Goal: Task Accomplishment & Management: Manage account settings

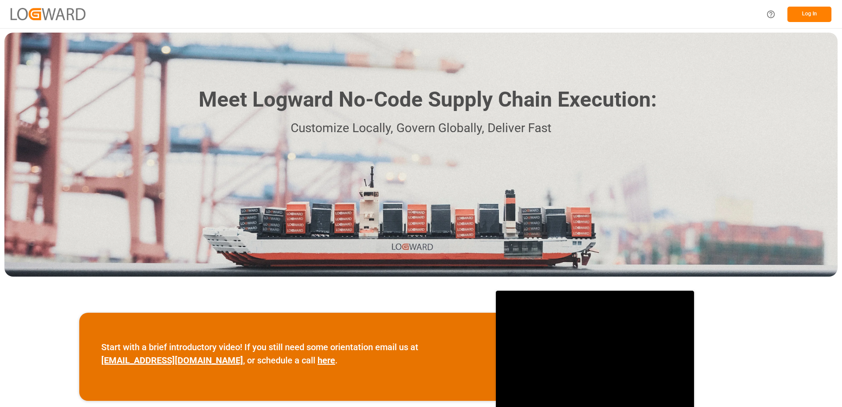
click at [800, 12] on button "Log In" at bounding box center [809, 14] width 44 height 15
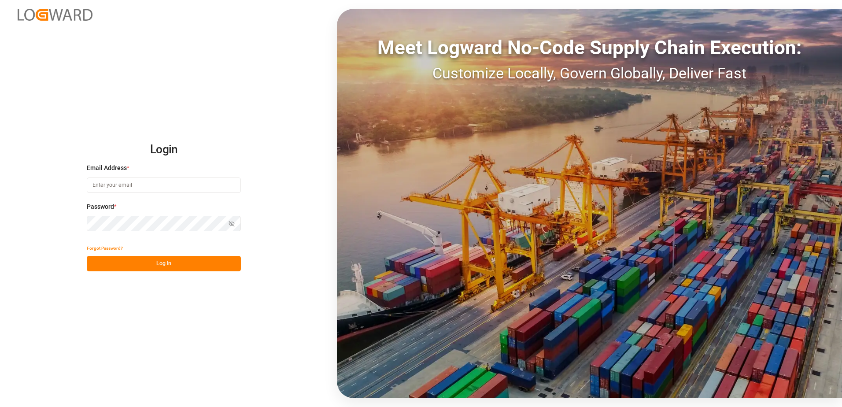
click at [144, 187] on input at bounding box center [164, 184] width 154 height 15
type input "[PERSON_NAME][EMAIL_ADDRESS][DOMAIN_NAME]"
click at [72, 221] on div "Login Email Address * [EMAIL_ADDRESS][DOMAIN_NAME] Password * Show password For…" at bounding box center [421, 203] width 842 height 407
click at [93, 263] on button "Log In" at bounding box center [164, 263] width 154 height 15
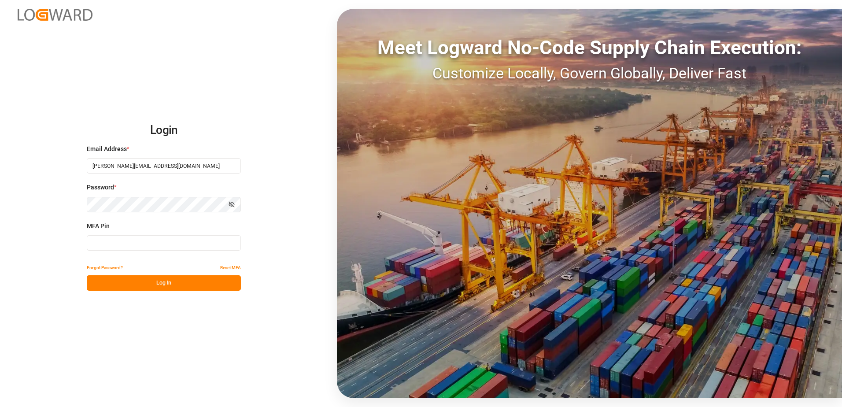
click at [112, 243] on input at bounding box center [164, 242] width 154 height 15
click at [107, 242] on input "4442210" at bounding box center [164, 242] width 154 height 15
type input "444210"
click at [134, 279] on button "Log In" at bounding box center [164, 282] width 154 height 15
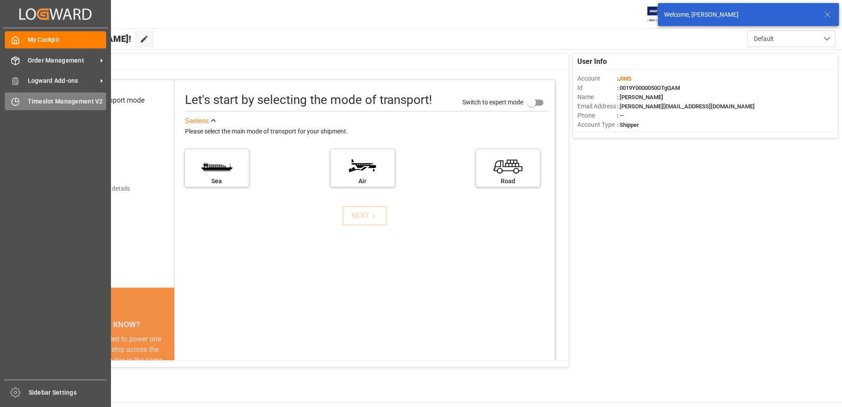
click at [26, 99] on div "Timeslot Management V2 Timeslot Management V2" at bounding box center [55, 100] width 101 height 17
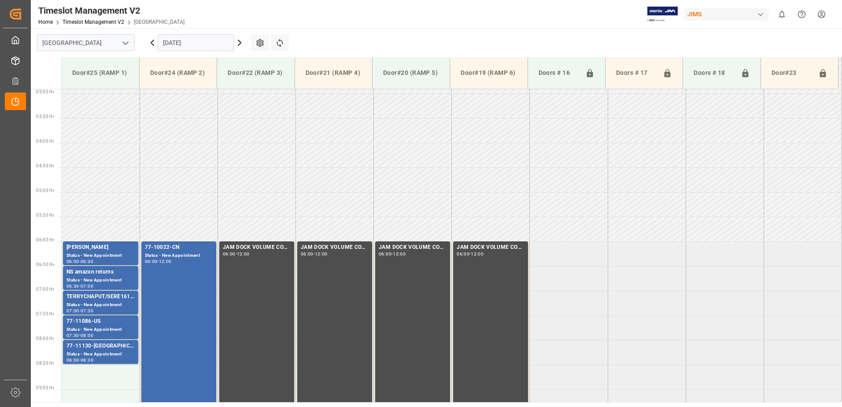
scroll to position [241, 0]
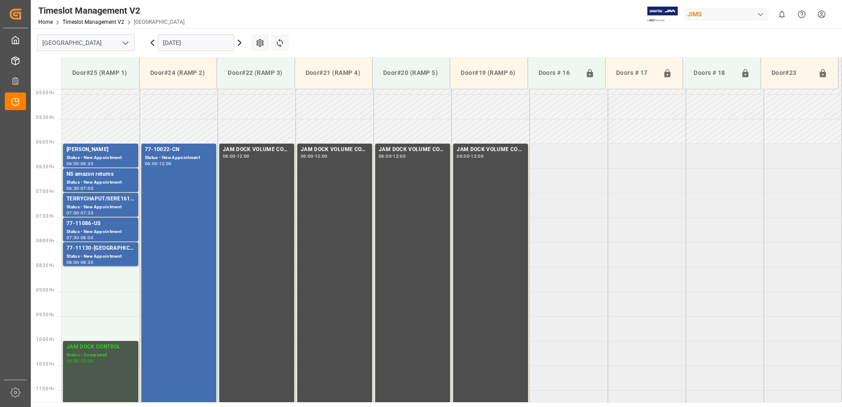
click at [99, 370] on div "JAM DOCK CONTROL Status - Completed 10:00 - 12:00" at bounding box center [100, 389] width 68 height 94
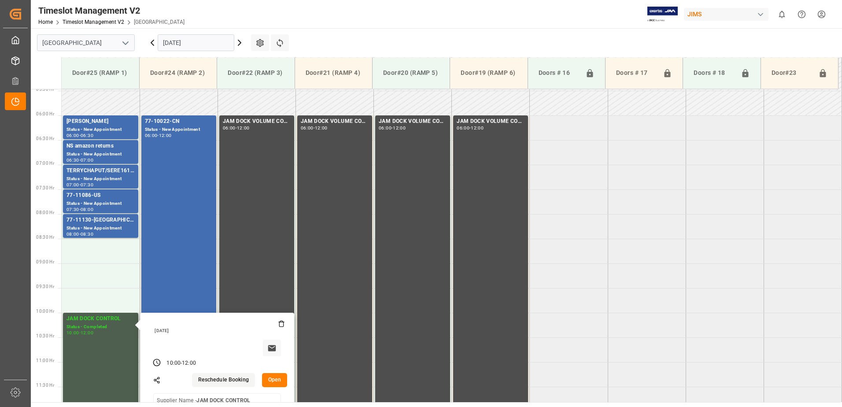
scroll to position [285, 0]
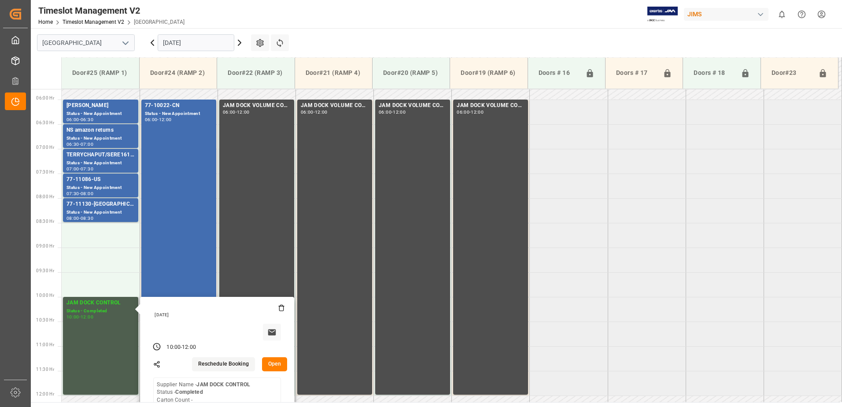
click at [273, 360] on button "Open" at bounding box center [275, 364] width 26 height 14
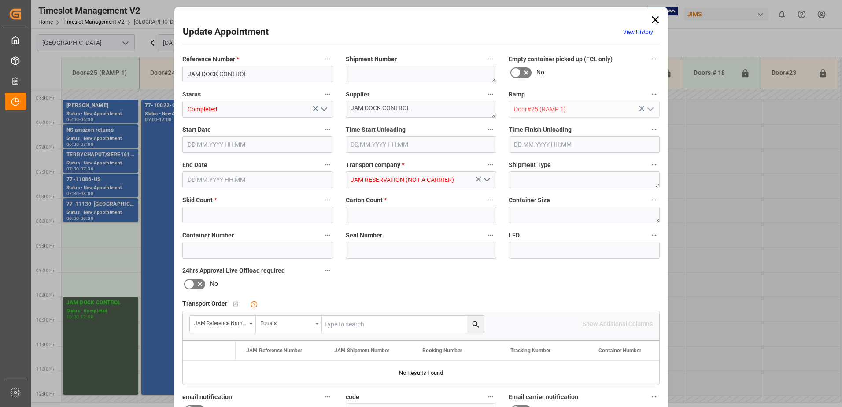
type input "0"
type input "[DATE] 10:00"
type input "[DATE] 12:00"
type input "[DATE] 20:54"
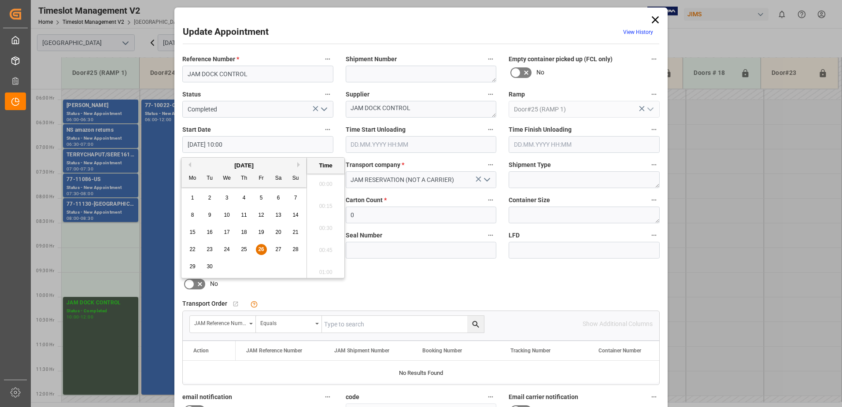
click at [245, 144] on input "[DATE] 10:00" at bounding box center [257, 144] width 151 height 17
click at [259, 248] on span "26" at bounding box center [261, 249] width 6 height 6
click at [323, 180] on li "08:30" at bounding box center [325, 181] width 37 height 22
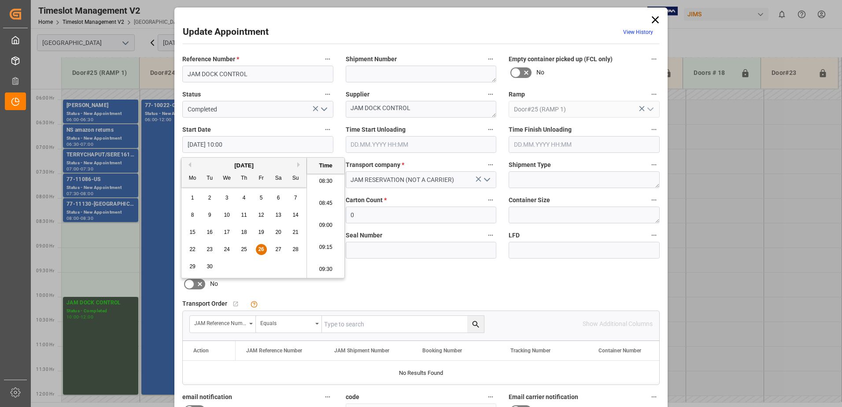
type input "[DATE] 08:30"
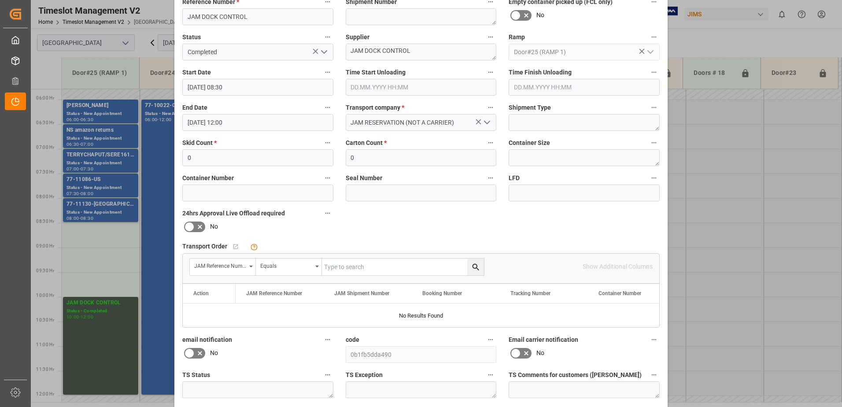
scroll to position [129, 0]
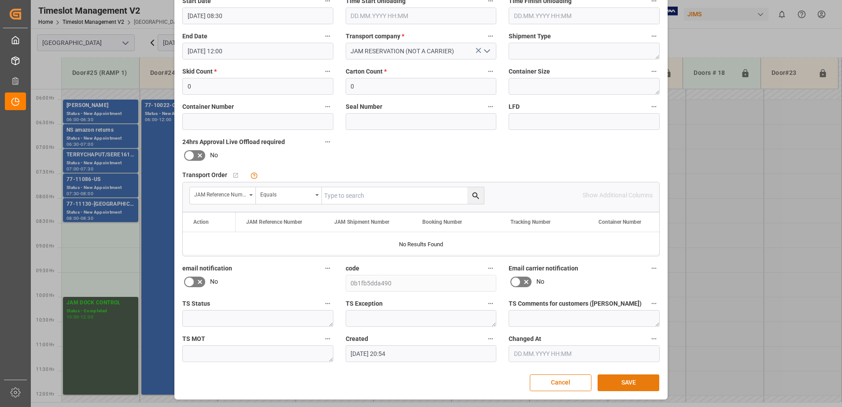
click at [627, 381] on button "SAVE" at bounding box center [628, 382] width 62 height 17
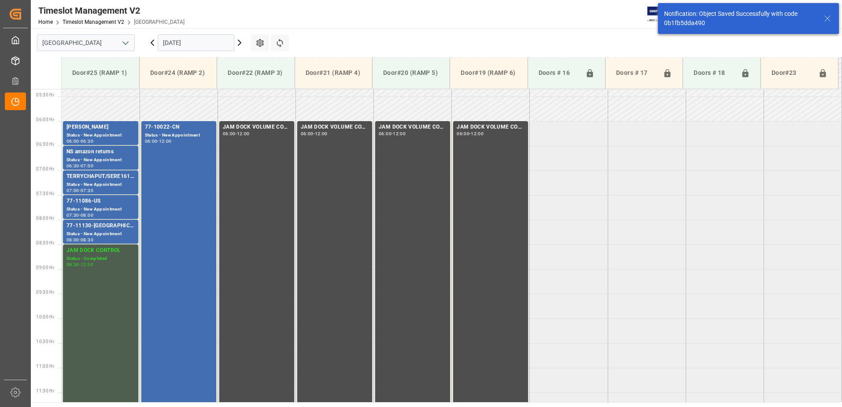
scroll to position [252, 0]
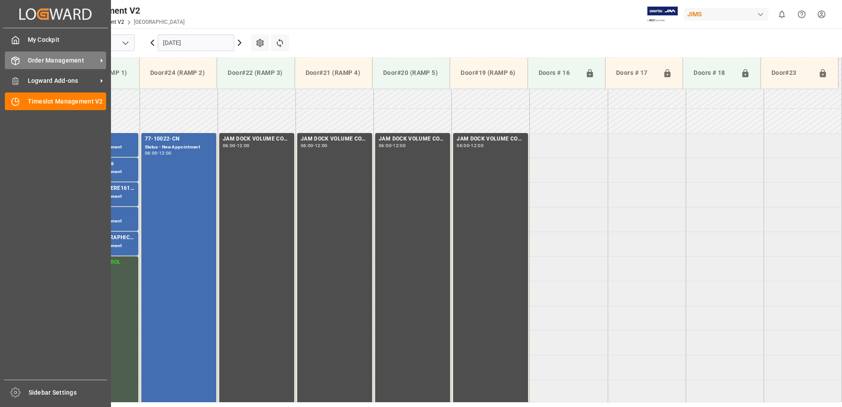
click at [55, 59] on span "Order Management" at bounding box center [63, 60] width 70 height 9
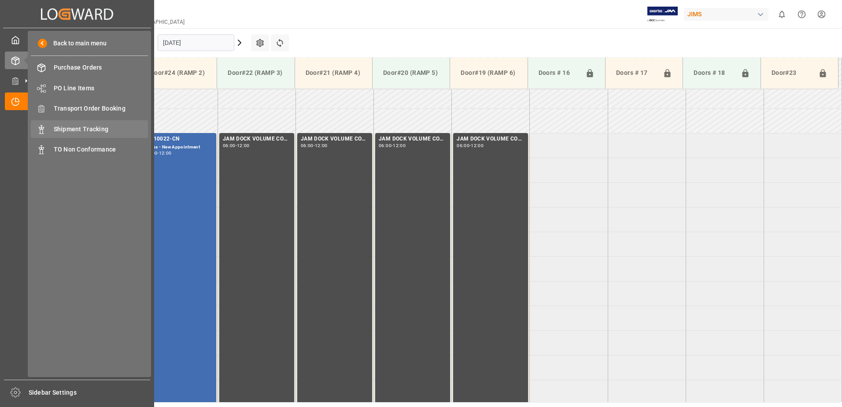
click at [85, 128] on span "Shipment Tracking" at bounding box center [101, 129] width 95 height 9
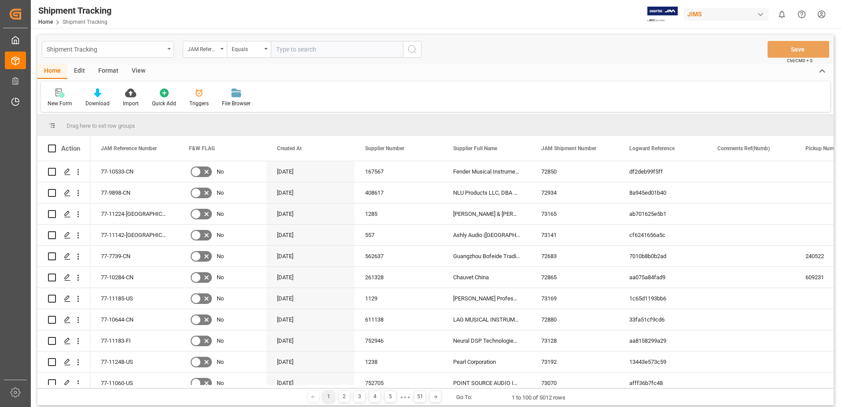
click at [169, 49] on icon "open menu" at bounding box center [169, 49] width 4 height 2
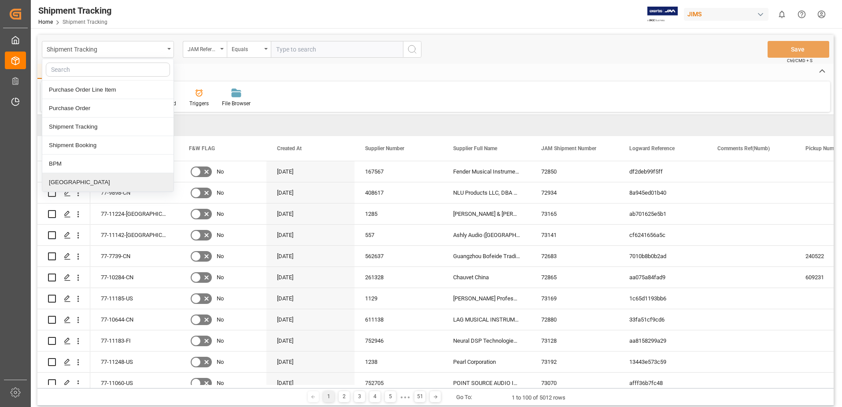
click at [59, 184] on div "[GEOGRAPHIC_DATA]" at bounding box center [107, 182] width 131 height 18
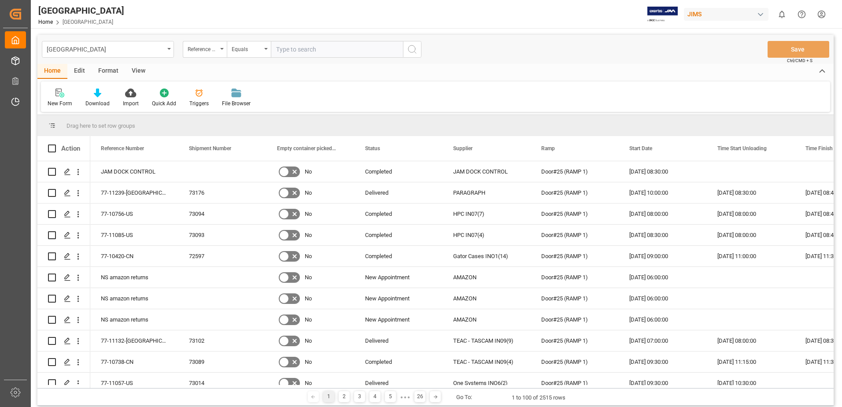
click at [140, 72] on div "View" at bounding box center [138, 71] width 27 height 15
click at [54, 101] on div "Default" at bounding box center [56, 103] width 17 height 8
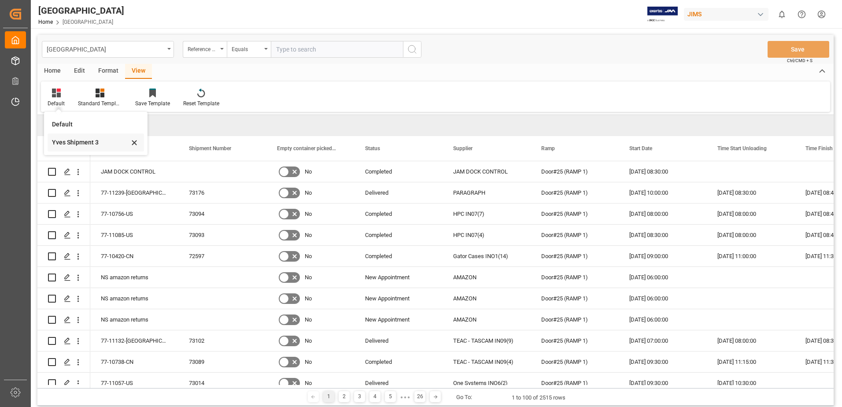
click at [77, 141] on div "Yves Shipment 3" at bounding box center [90, 142] width 77 height 9
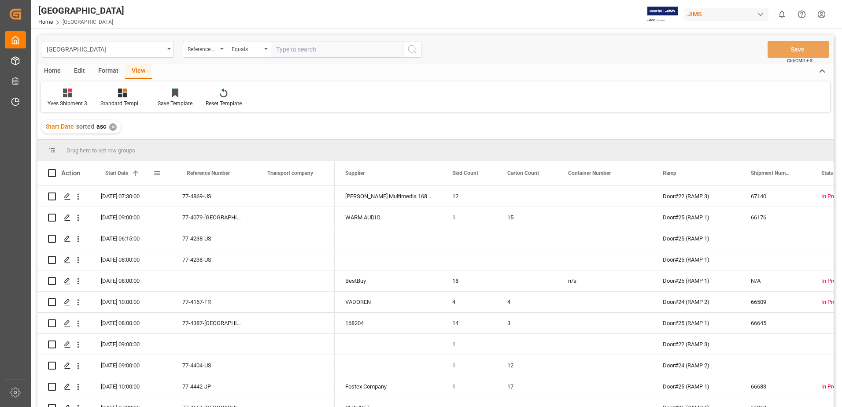
click at [158, 173] on span at bounding box center [157, 173] width 8 height 8
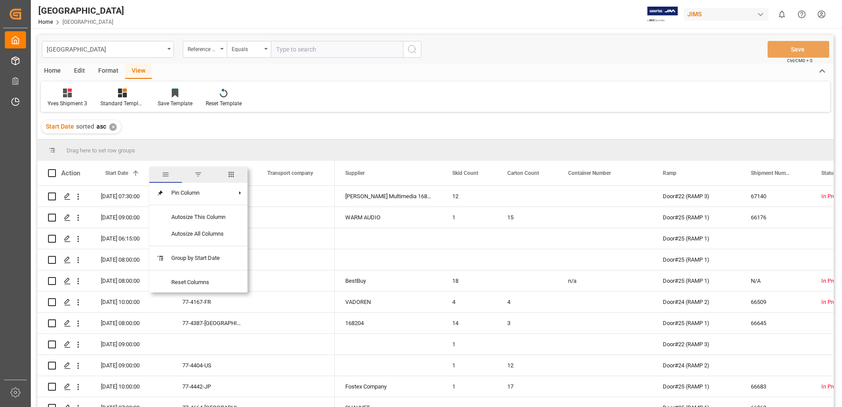
click at [200, 173] on span "filter" at bounding box center [198, 174] width 8 height 8
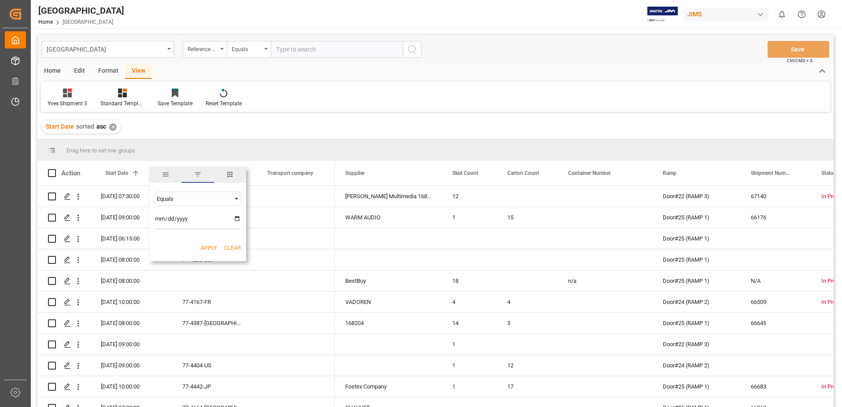
click at [238, 219] on input "date" at bounding box center [197, 221] width 86 height 18
type input "[DATE]"
click at [210, 247] on button "Apply" at bounding box center [209, 247] width 16 height 9
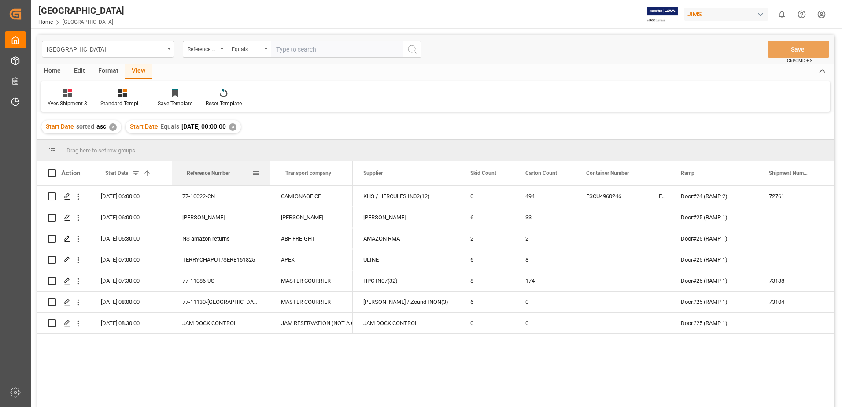
drag, startPoint x: 251, startPoint y: 171, endPoint x: 269, endPoint y: 176, distance: 18.8
click at [269, 176] on div at bounding box center [270, 173] width 4 height 25
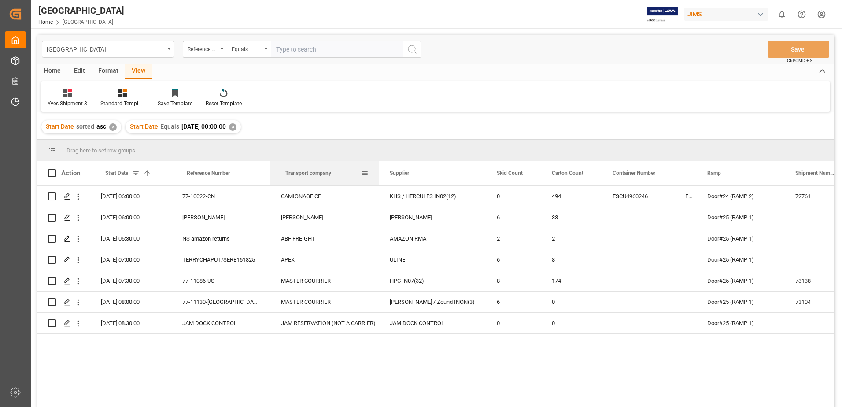
drag, startPoint x: 351, startPoint y: 173, endPoint x: 378, endPoint y: 176, distance: 26.6
click at [378, 176] on div at bounding box center [379, 173] width 4 height 25
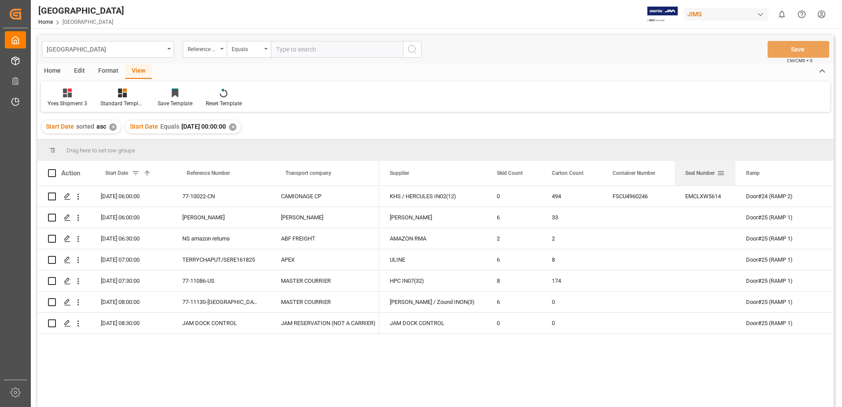
drag, startPoint x: 695, startPoint y: 176, endPoint x: 734, endPoint y: 176, distance: 38.7
click at [734, 176] on div at bounding box center [735, 173] width 4 height 25
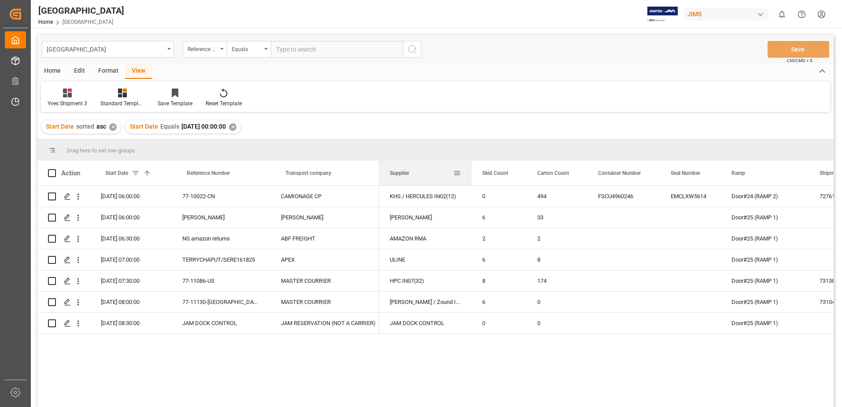
drag, startPoint x: 485, startPoint y: 173, endPoint x: 471, endPoint y: 176, distance: 14.7
click at [471, 176] on div at bounding box center [472, 173] width 4 height 25
click at [473, 174] on div at bounding box center [473, 173] width 4 height 25
click at [379, 173] on div at bounding box center [381, 173] width 4 height 25
click at [267, 174] on div at bounding box center [268, 173] width 4 height 25
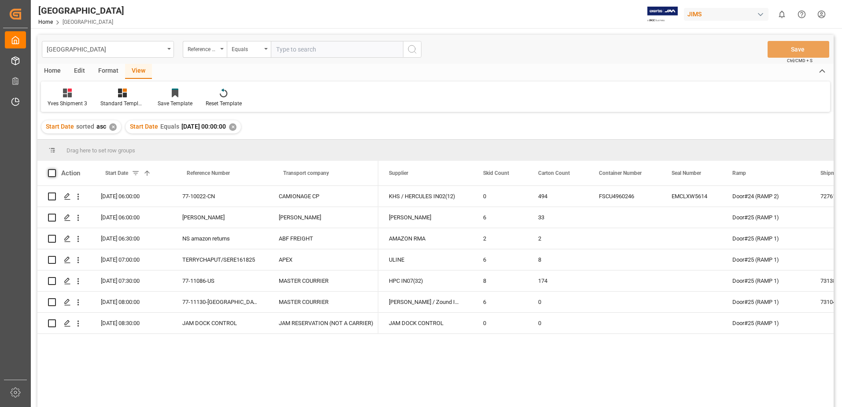
click at [50, 172] on span at bounding box center [52, 173] width 8 height 8
click at [55, 169] on input "checkbox" at bounding box center [55, 169] width 0 height 0
checkbox input "true"
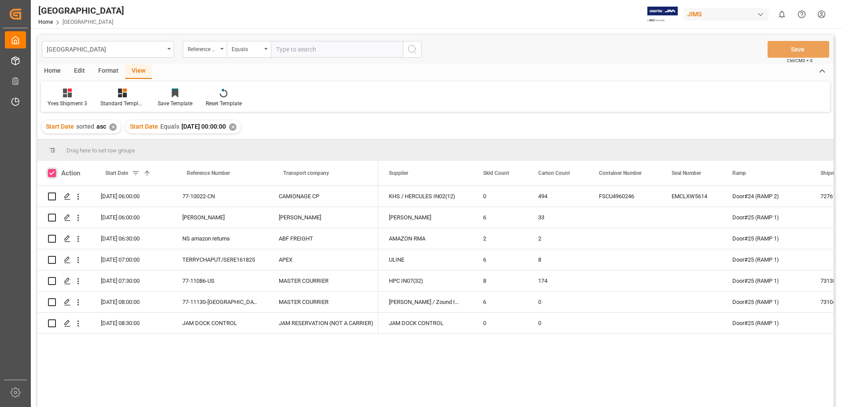
checkbox input "true"
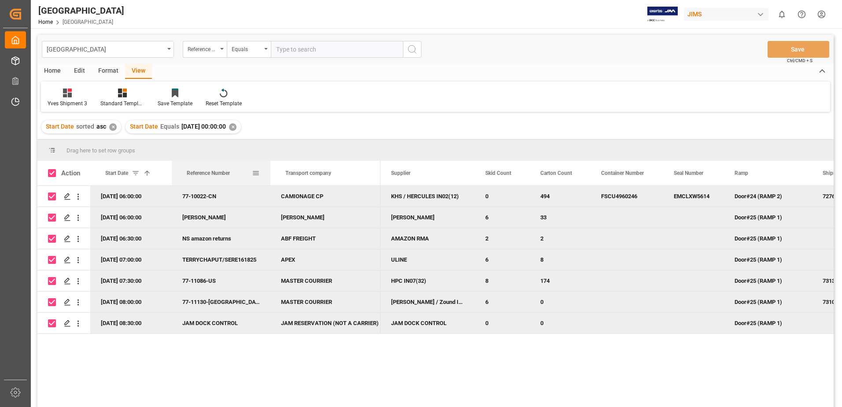
click at [270, 175] on div at bounding box center [270, 173] width 4 height 25
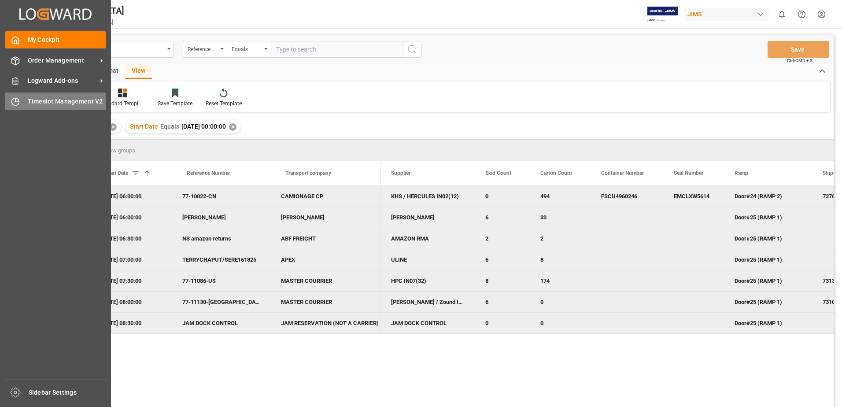
click at [53, 102] on span "Timeslot Management V2" at bounding box center [67, 101] width 79 height 9
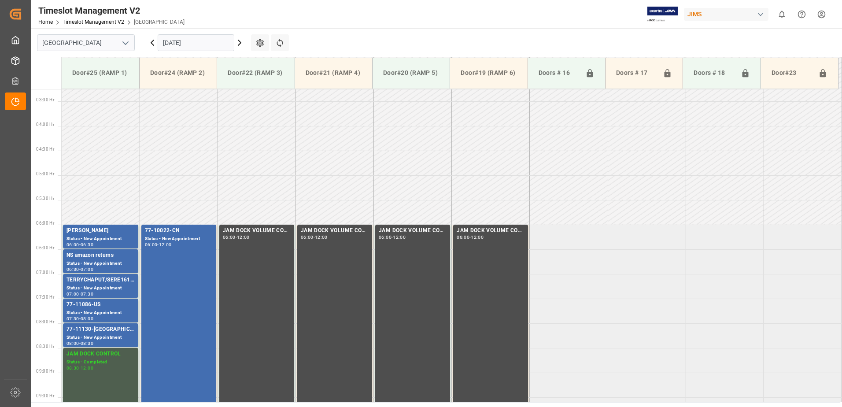
scroll to position [241, 0]
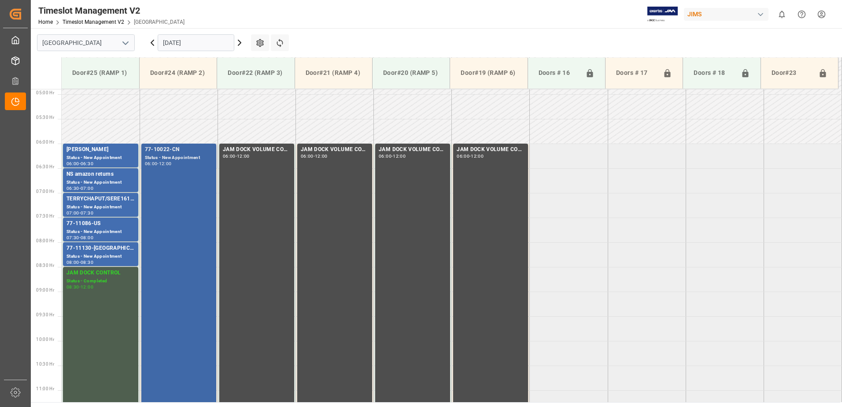
click at [177, 184] on div "77-10022-CN Status - New Appointment 06:00 - 12:00" at bounding box center [179, 290] width 68 height 291
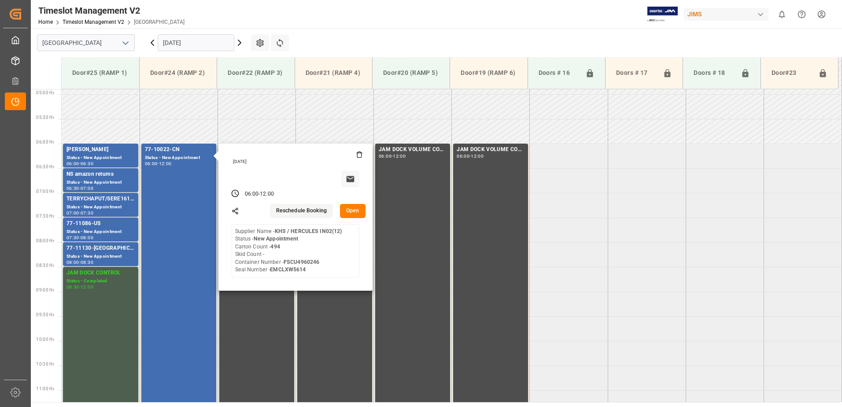
click at [350, 210] on button "Open" at bounding box center [353, 211] width 26 height 14
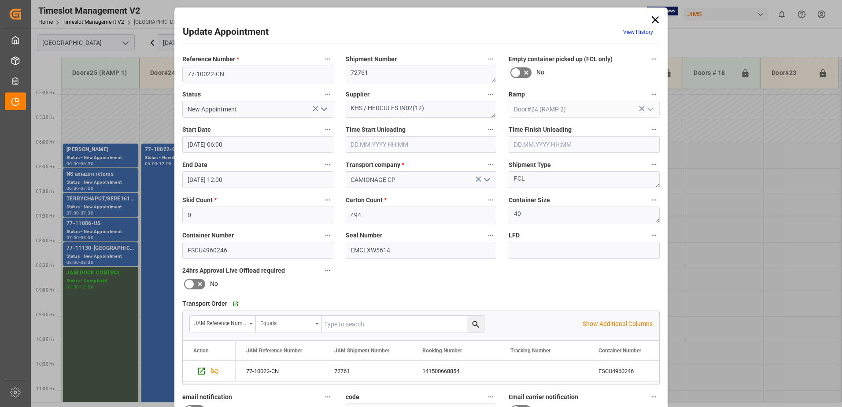
click at [321, 110] on polyline "open menu" at bounding box center [323, 109] width 5 height 3
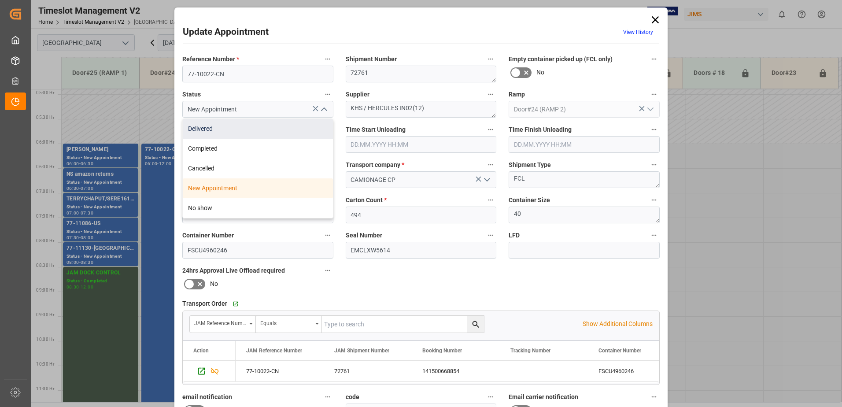
click at [217, 132] on div "Delivered" at bounding box center [258, 129] width 150 height 20
type input "Delivered"
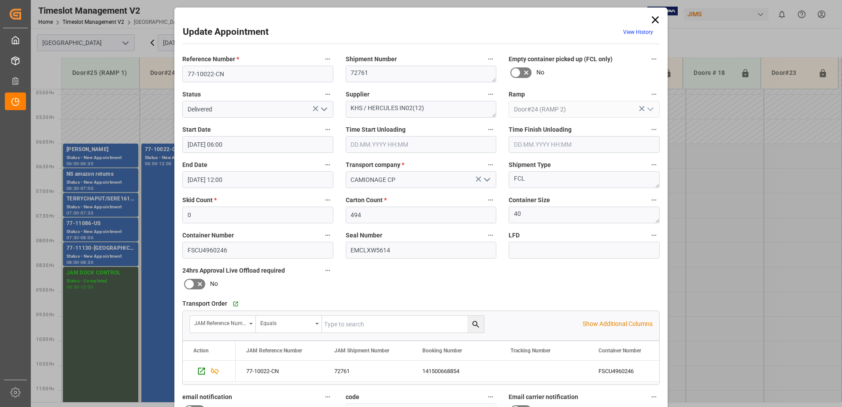
click at [368, 143] on input "text" at bounding box center [421, 144] width 151 height 17
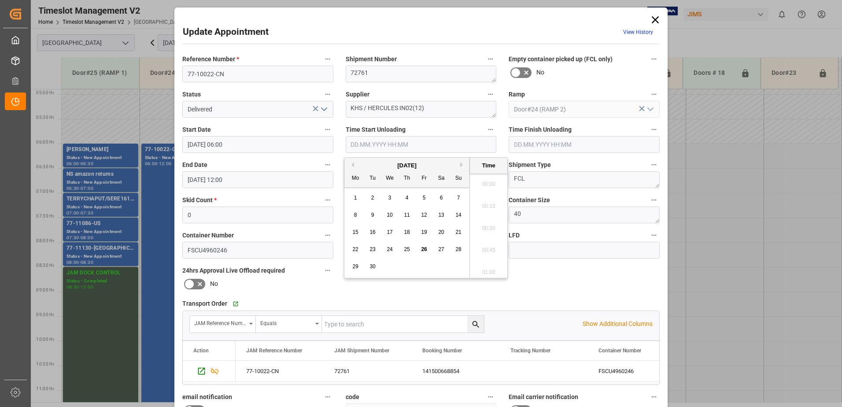
scroll to position [531, 0]
click at [425, 251] on span "26" at bounding box center [424, 249] width 6 height 6
click at [482, 226] on li "06:30" at bounding box center [488, 225] width 37 height 22
type input "[DATE] 06:30"
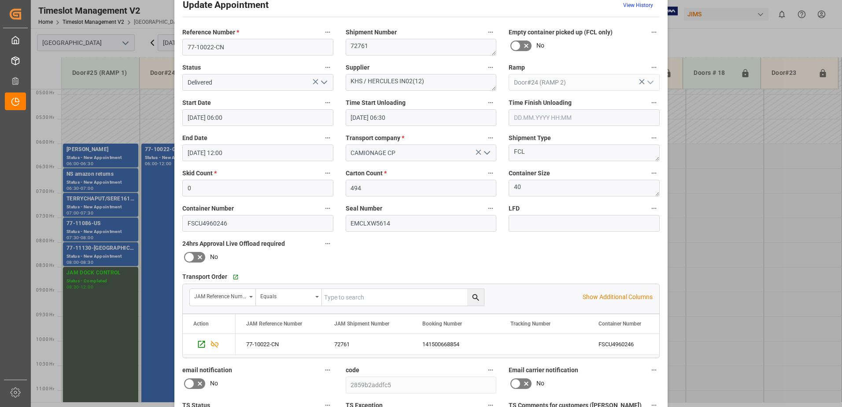
scroll to position [129, 0]
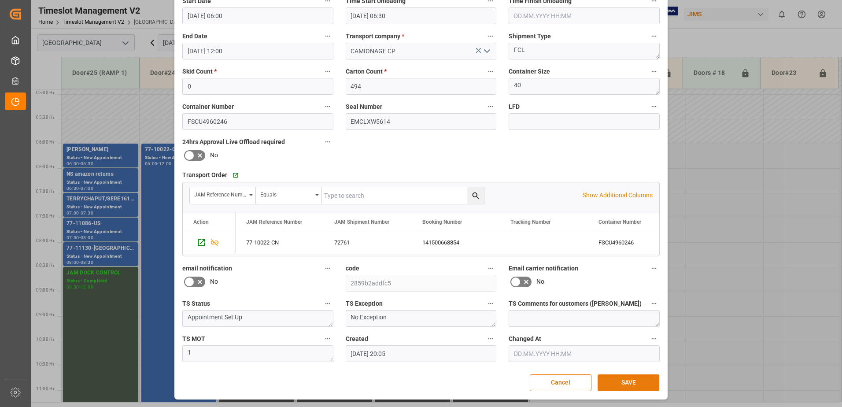
click at [629, 383] on button "SAVE" at bounding box center [628, 382] width 62 height 17
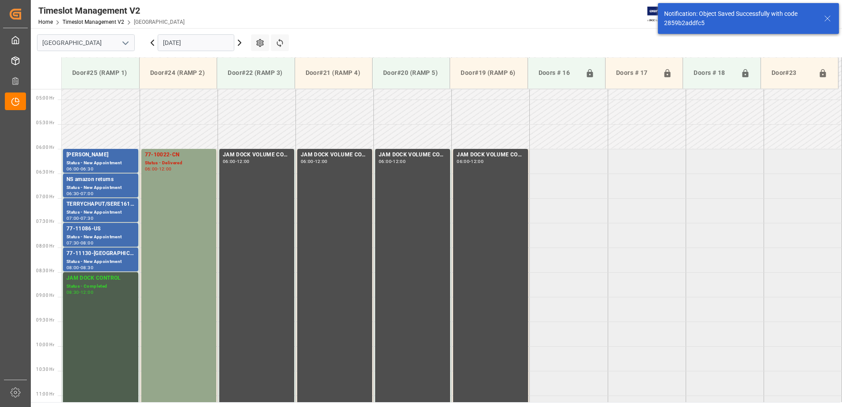
scroll to position [241, 0]
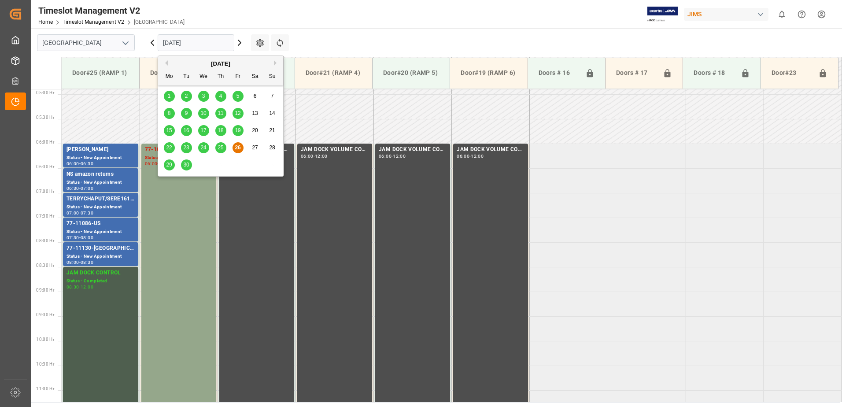
click at [199, 43] on input "[DATE]" at bounding box center [196, 42] width 77 height 17
click at [169, 165] on span "29" at bounding box center [169, 165] width 6 height 6
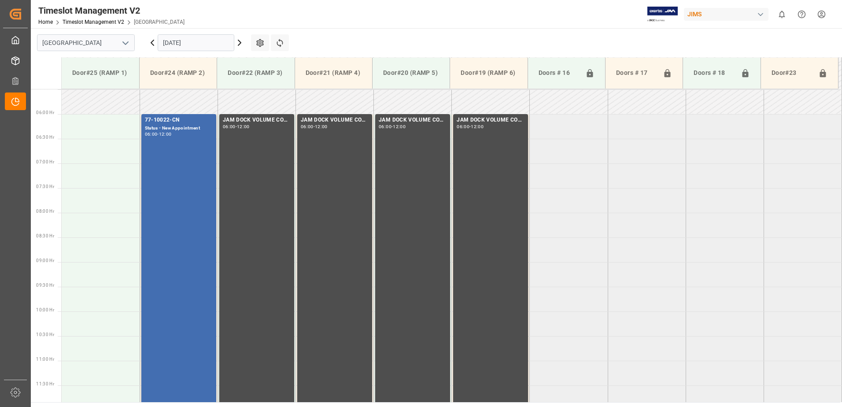
scroll to position [290, 0]
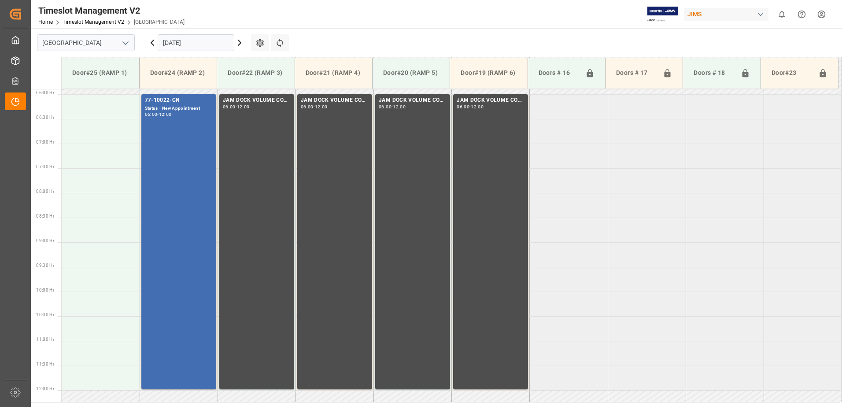
click at [206, 42] on input "[DATE]" at bounding box center [196, 42] width 77 height 17
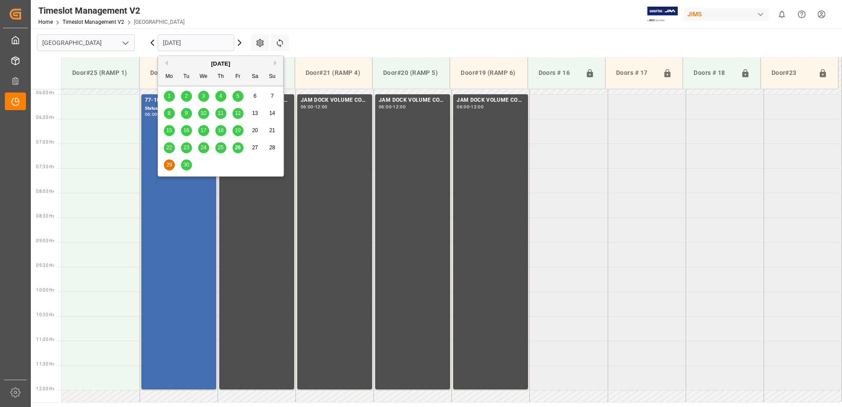
click at [187, 163] on span "30" at bounding box center [186, 165] width 6 height 6
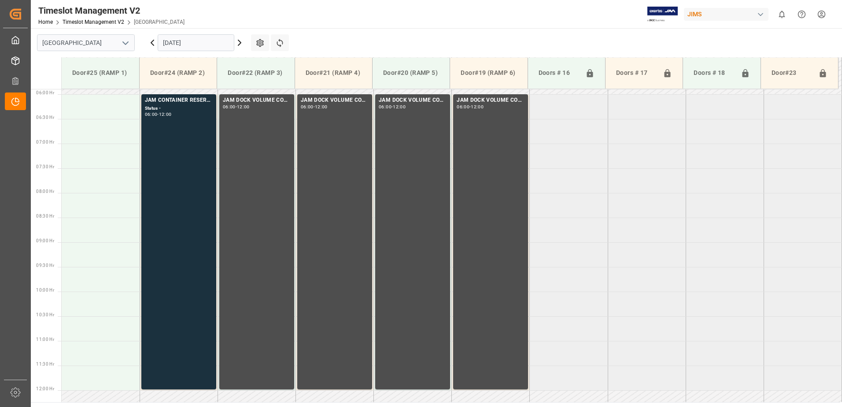
click at [201, 43] on input "[DATE]" at bounding box center [196, 42] width 77 height 17
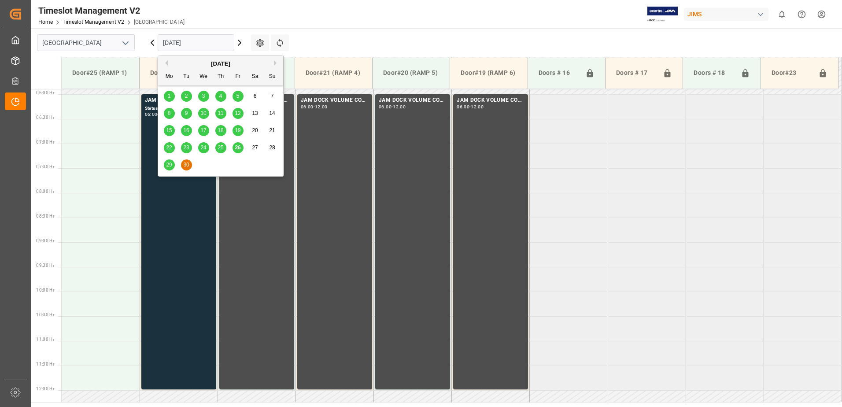
click at [237, 147] on span "26" at bounding box center [238, 147] width 6 height 6
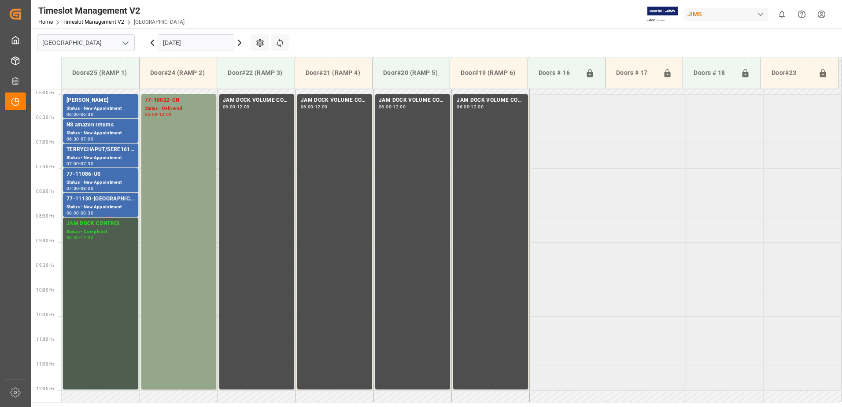
click at [239, 43] on icon at bounding box center [239, 42] width 11 height 11
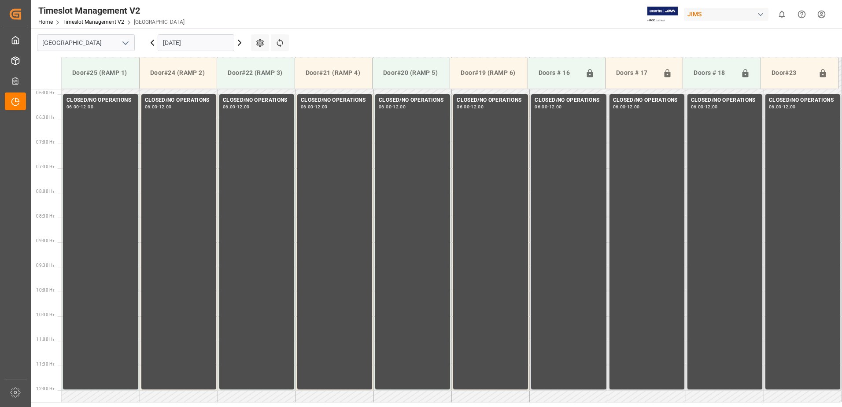
click at [203, 42] on input "[DATE]" at bounding box center [196, 42] width 77 height 17
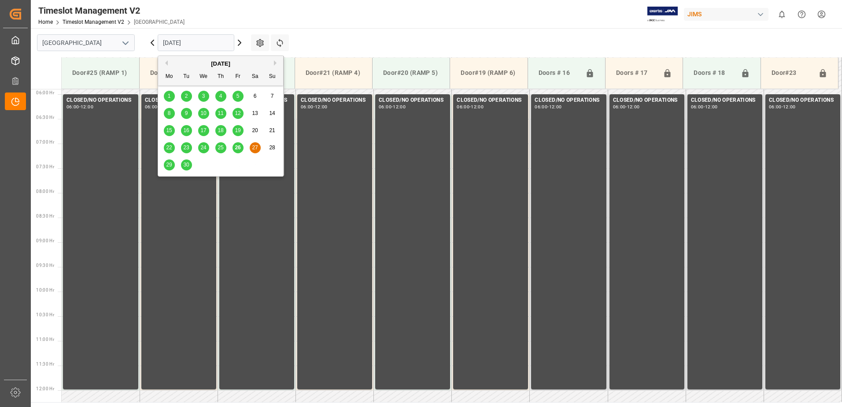
click at [275, 63] on button "Next Month" at bounding box center [276, 62] width 5 height 5
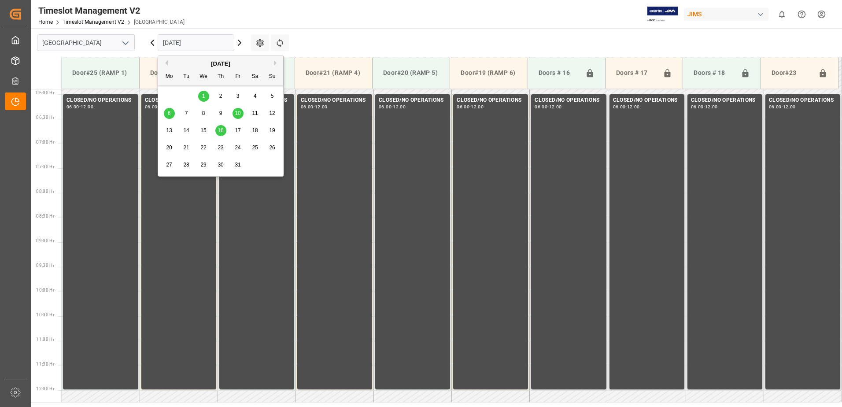
click at [203, 98] on span "1" at bounding box center [203, 96] width 3 height 6
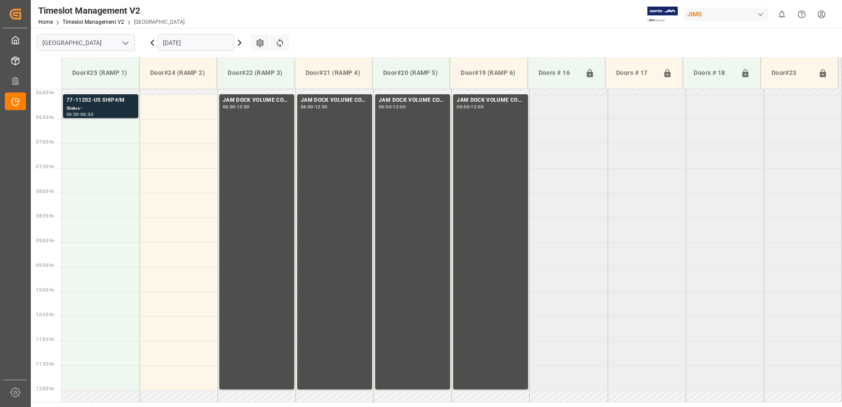
click at [112, 107] on div "Status -" at bounding box center [100, 108] width 68 height 7
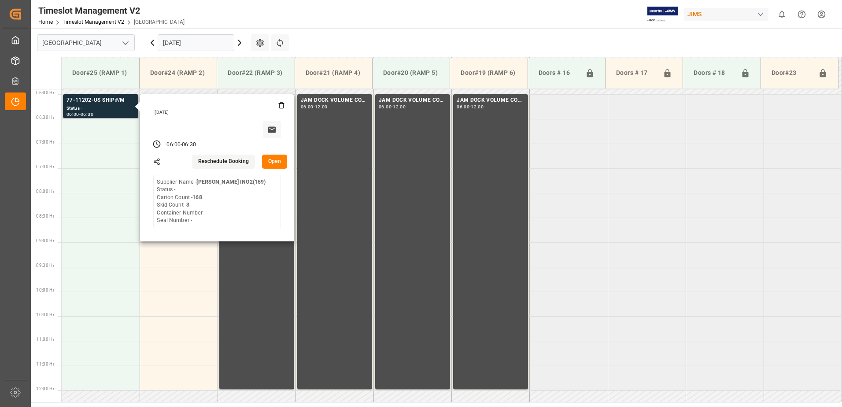
click at [272, 159] on button "Open" at bounding box center [275, 161] width 26 height 14
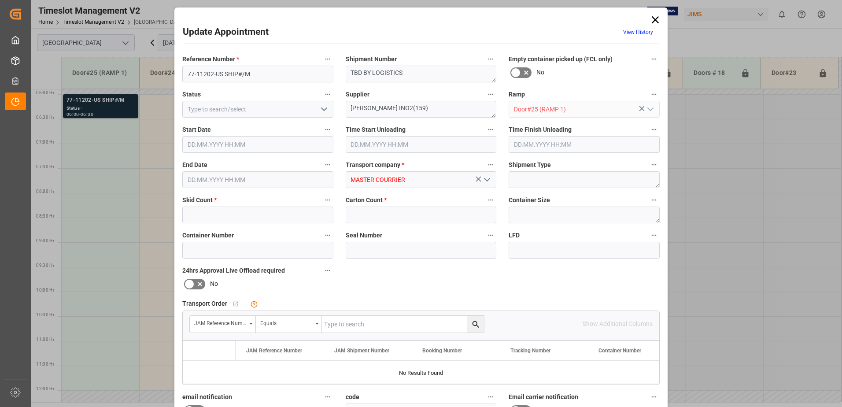
type input "3"
type input "168"
type input "[DATE] 06:00"
type input "[DATE] 06:30"
type input "[DATE] 20:49"
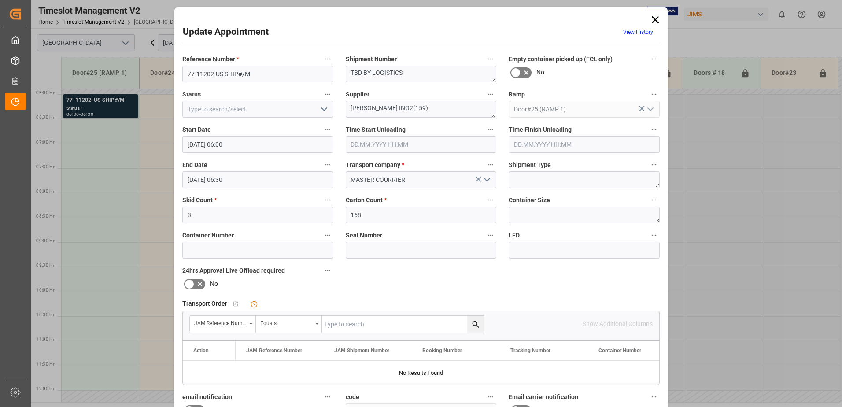
click at [349, 327] on input "text" at bounding box center [403, 324] width 162 height 17
type input "77-11202-us"
click at [476, 324] on icon "search button" at bounding box center [475, 324] width 9 height 9
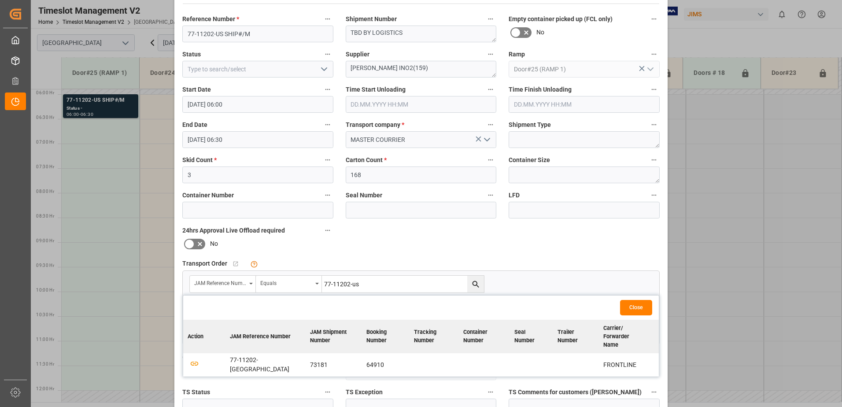
scroll to position [88, 0]
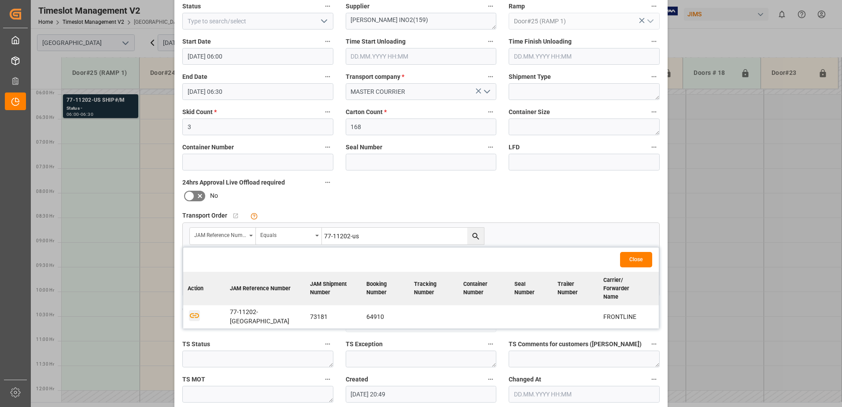
click at [190, 313] on icon "button" at bounding box center [194, 315] width 9 height 5
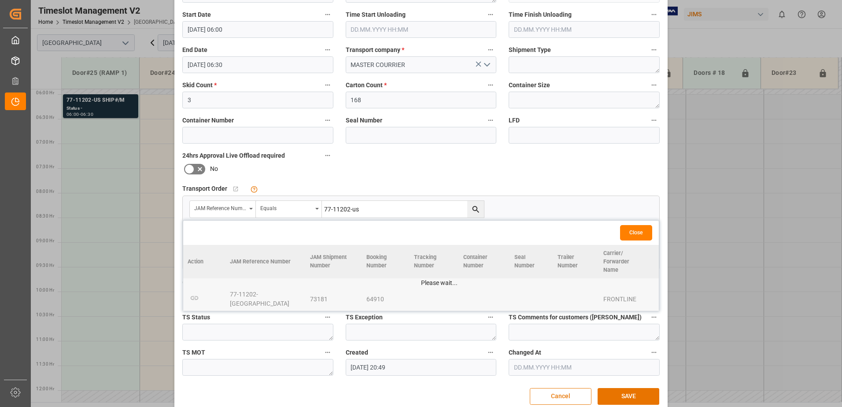
scroll to position [129, 0]
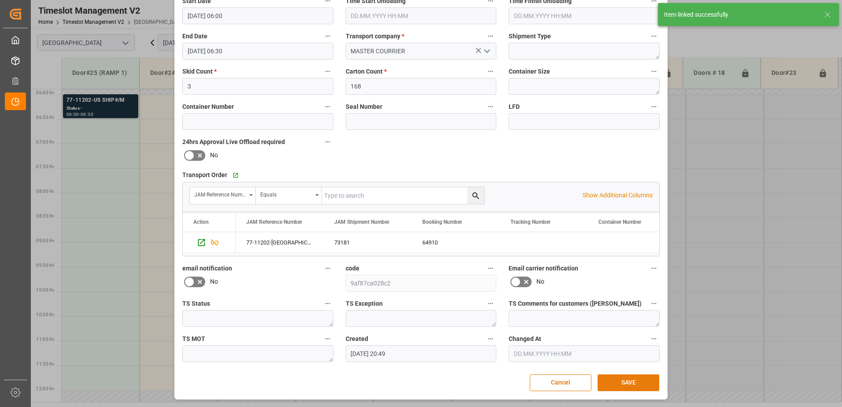
click at [625, 383] on button "SAVE" at bounding box center [628, 382] width 62 height 17
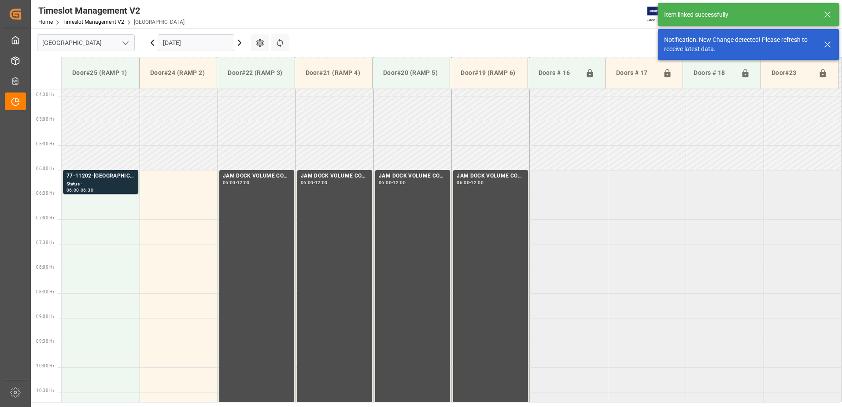
scroll to position [241, 0]
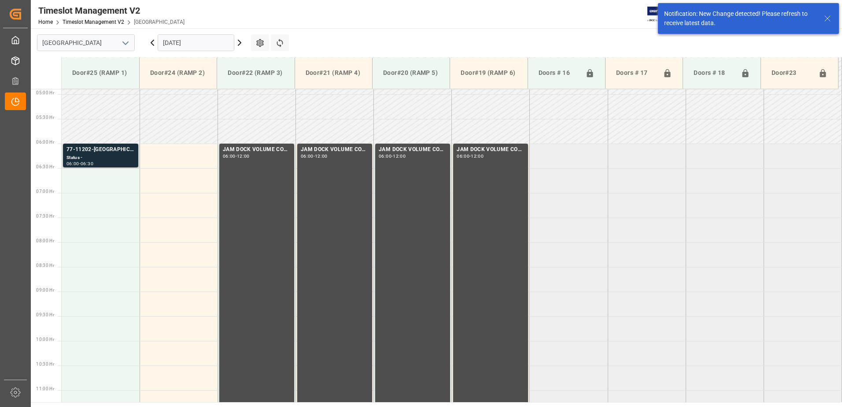
click at [106, 155] on div "Status -" at bounding box center [100, 157] width 68 height 7
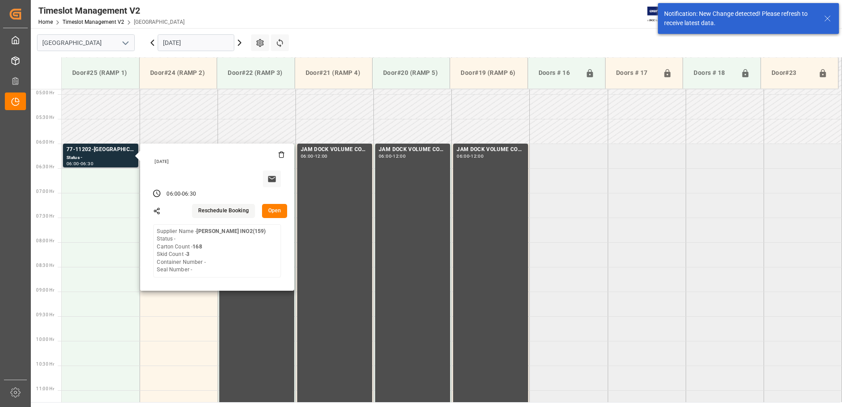
click at [277, 210] on button "Open" at bounding box center [275, 211] width 26 height 14
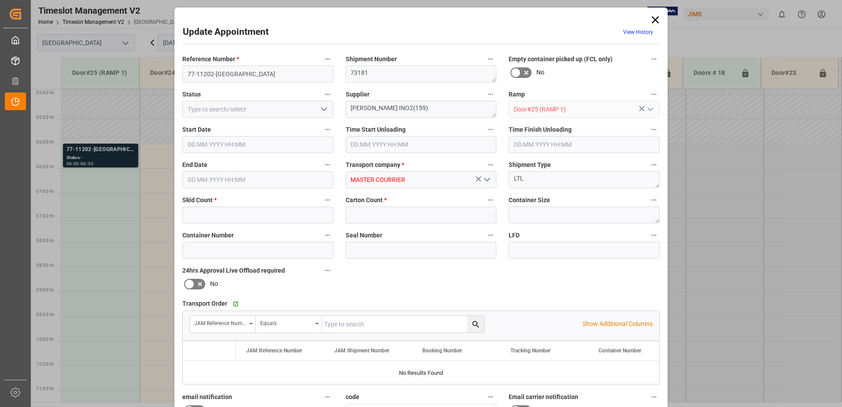
type input "3"
type input "168"
type input "[DATE] 06:00"
type input "[DATE] 06:30"
type input "[DATE] 20:49"
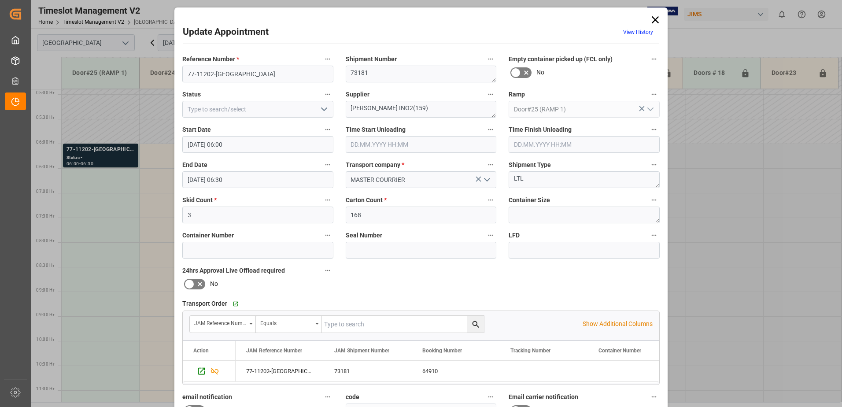
click at [322, 109] on icon "open menu" at bounding box center [324, 109] width 11 height 11
click at [246, 187] on div "New Appointment" at bounding box center [258, 188] width 150 height 20
type input "New Appointment"
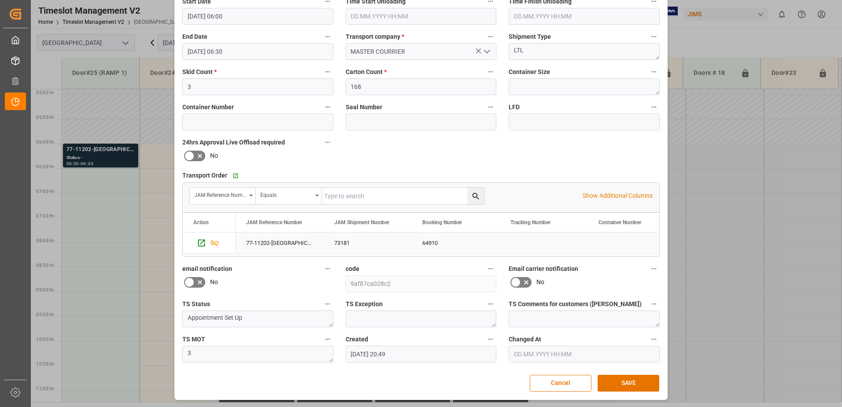
scroll to position [129, 0]
click at [623, 385] on button "SAVE" at bounding box center [628, 382] width 62 height 17
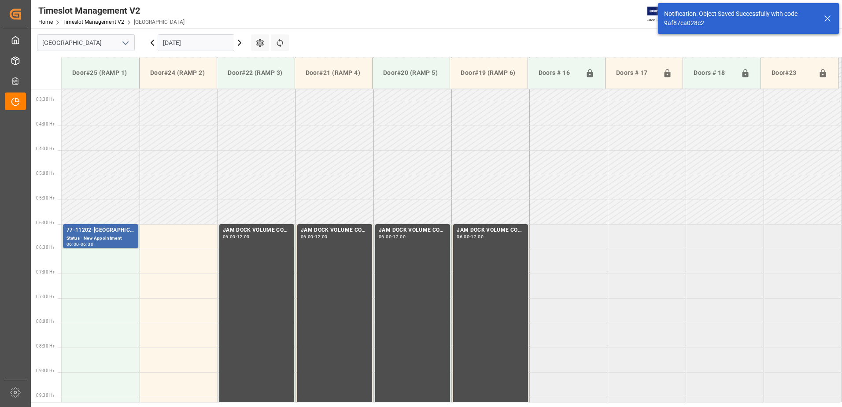
scroll to position [241, 0]
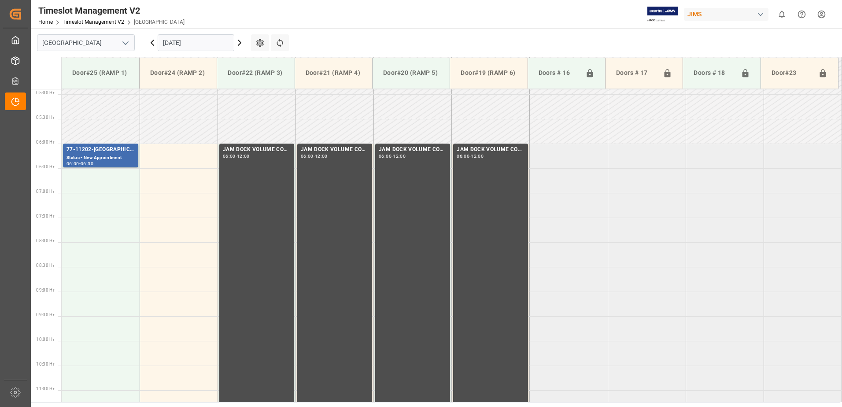
click at [197, 44] on input "[DATE]" at bounding box center [196, 42] width 77 height 17
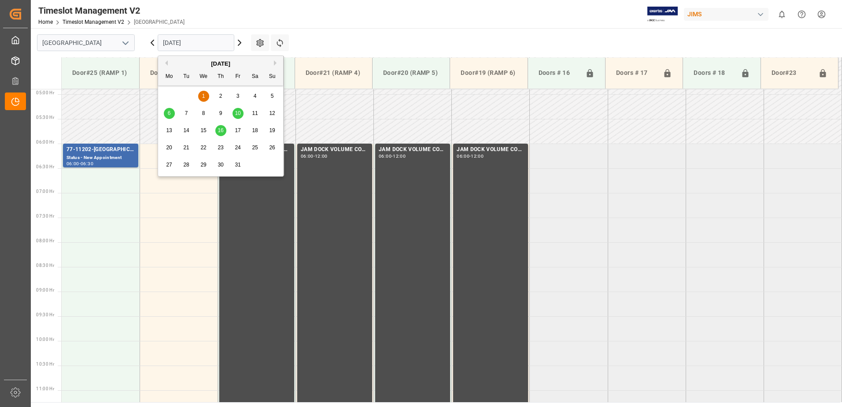
click at [168, 113] on span "6" at bounding box center [169, 113] width 3 height 6
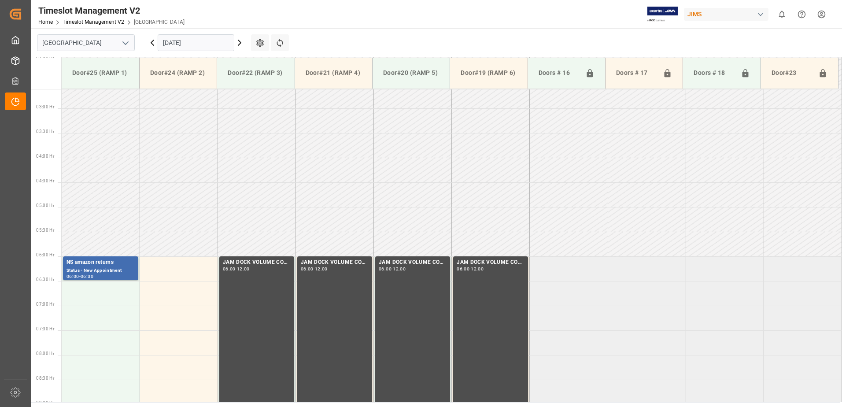
scroll to position [290, 0]
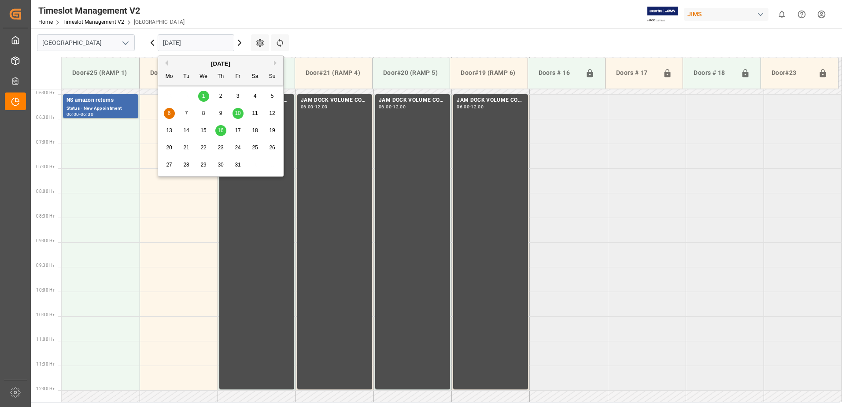
click at [196, 42] on input "[DATE]" at bounding box center [196, 42] width 77 height 17
click at [239, 114] on span "10" at bounding box center [238, 113] width 6 height 6
click at [207, 43] on input "[DATE]" at bounding box center [196, 42] width 77 height 17
click at [220, 130] on span "16" at bounding box center [220, 130] width 6 height 6
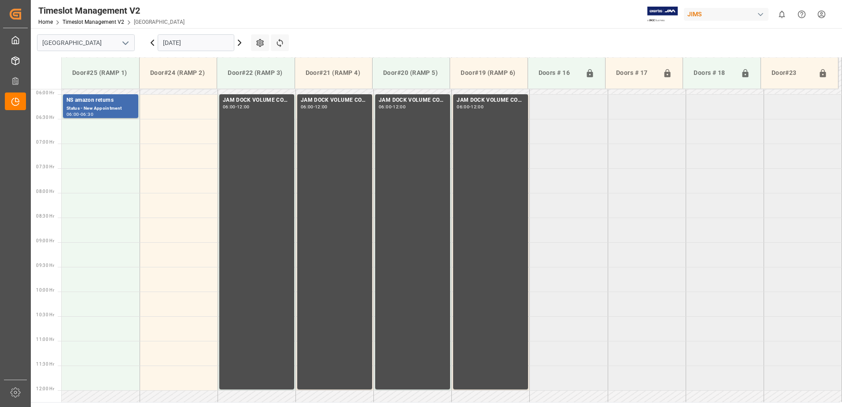
click at [212, 44] on input "[DATE]" at bounding box center [196, 42] width 77 height 17
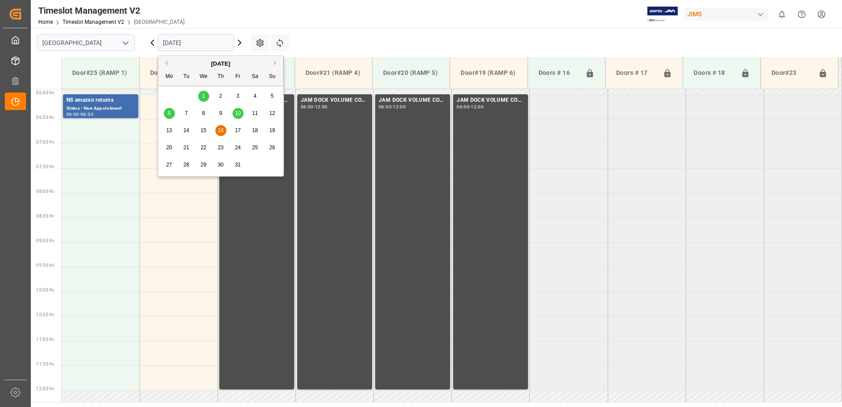
click at [168, 111] on span "6" at bounding box center [169, 113] width 3 height 6
click at [200, 38] on input "[DATE]" at bounding box center [196, 42] width 77 height 17
click at [204, 96] on span "1" at bounding box center [203, 96] width 3 height 6
click at [202, 44] on input "[DATE]" at bounding box center [196, 42] width 77 height 17
click at [165, 64] on button "Previous Month" at bounding box center [164, 62] width 5 height 5
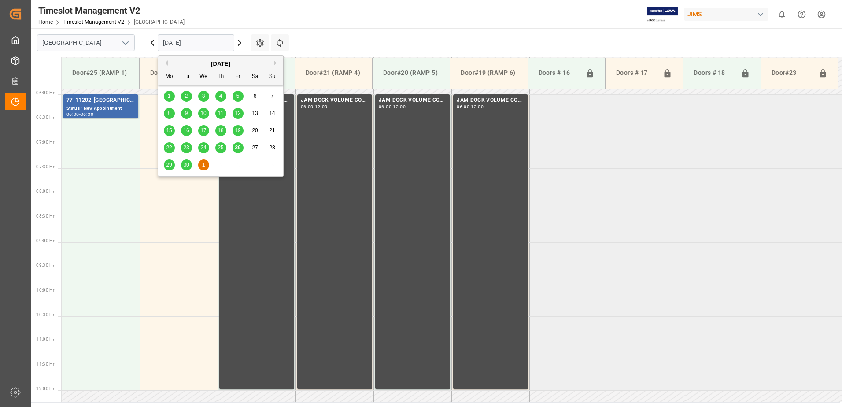
click at [238, 147] on span "26" at bounding box center [238, 147] width 6 height 6
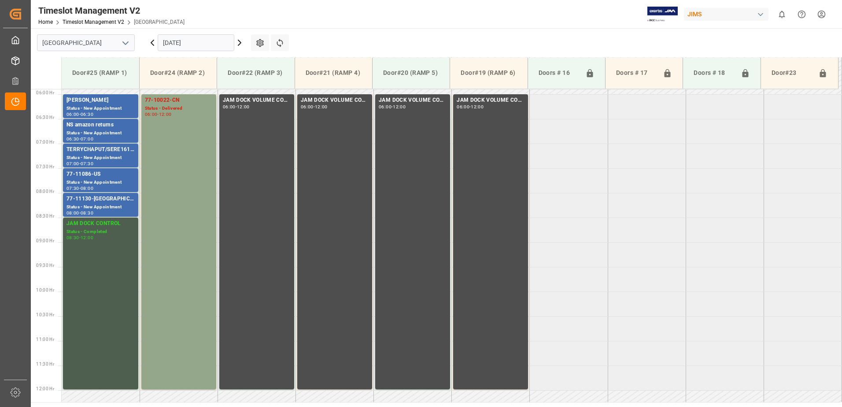
click at [206, 43] on input "[DATE]" at bounding box center [196, 42] width 77 height 17
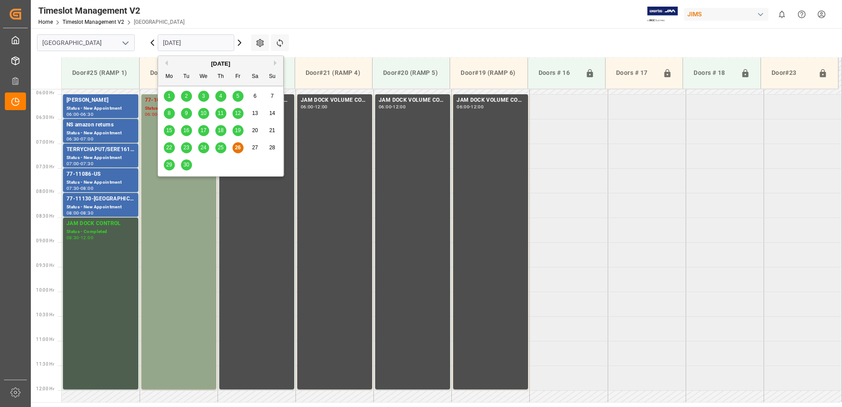
click at [204, 149] on span "24" at bounding box center [203, 147] width 6 height 6
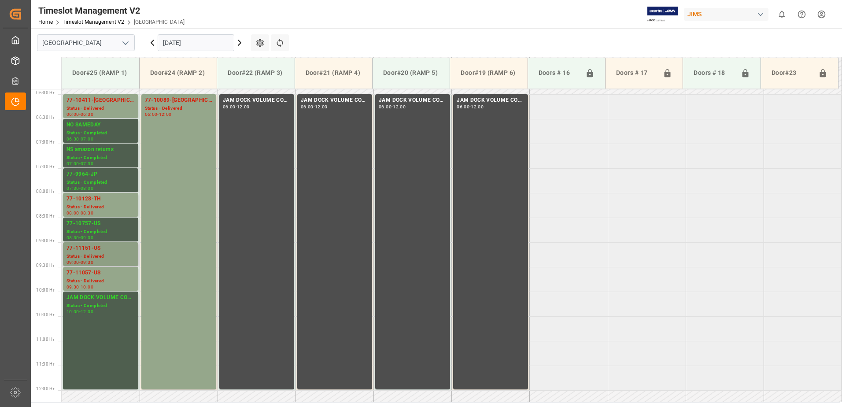
click at [97, 250] on div "77-11151-US" at bounding box center [100, 248] width 68 height 9
click at [88, 275] on div "77-11057-US" at bounding box center [100, 272] width 68 height 9
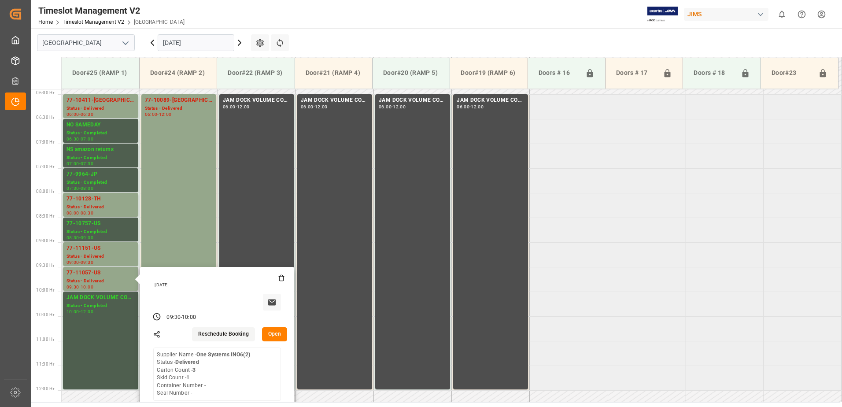
click at [271, 337] on button "Open" at bounding box center [275, 334] width 26 height 14
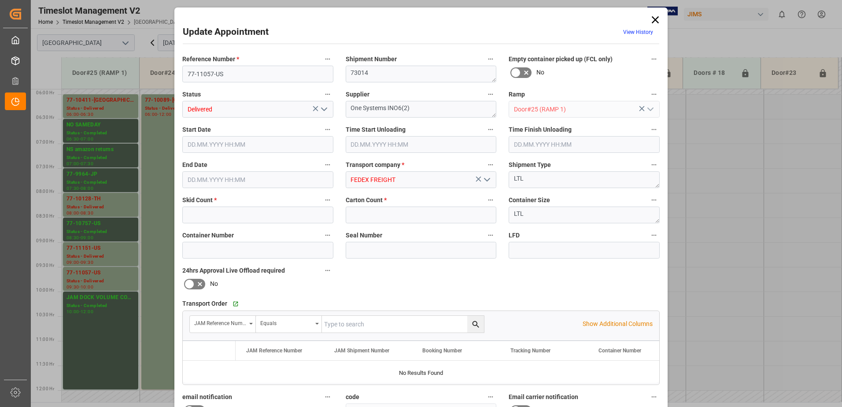
type input "1"
type input "3"
type input "[DATE] 09:30"
type input "[DATE] 10:30"
type input "[DATE] 10:00"
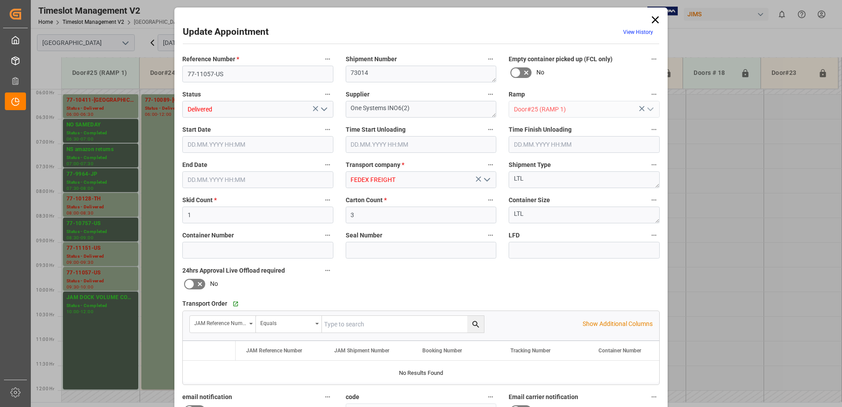
type input "[DATE] 14:40"
click at [322, 109] on icon "open menu" at bounding box center [324, 109] width 11 height 11
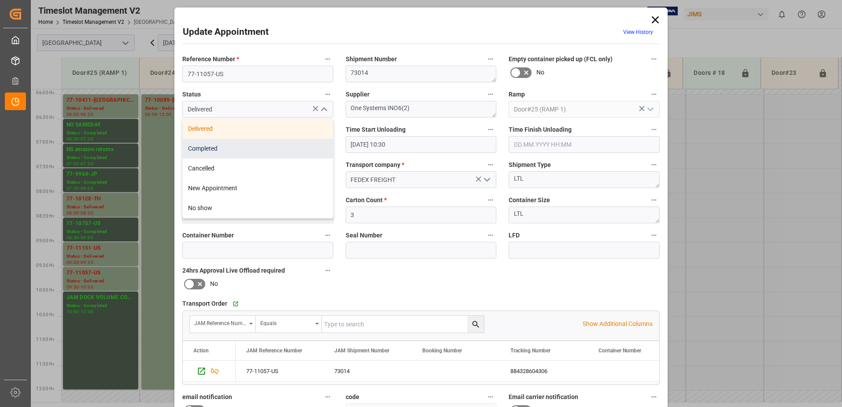
click at [270, 149] on div "Completed" at bounding box center [258, 149] width 150 height 20
type input "Completed"
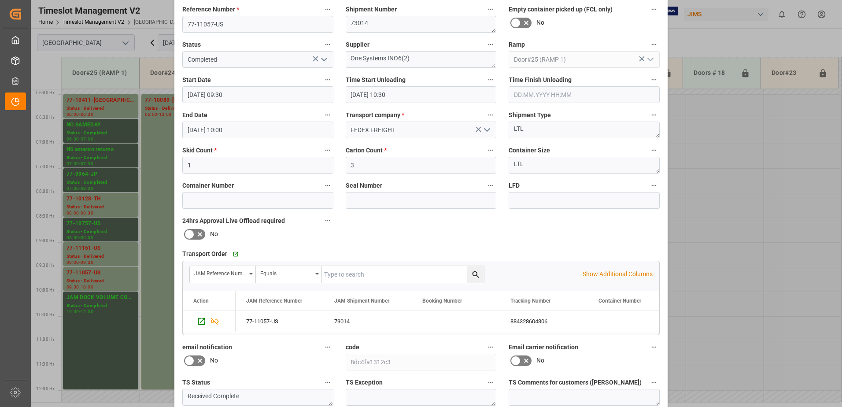
scroll to position [129, 0]
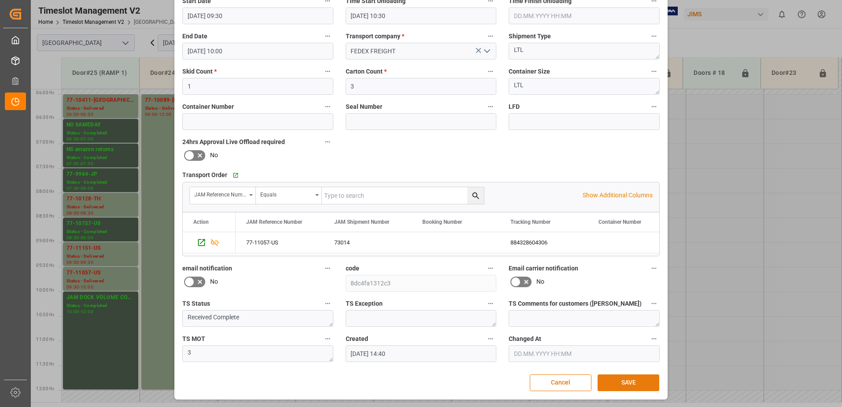
click at [630, 384] on button "SAVE" at bounding box center [628, 382] width 62 height 17
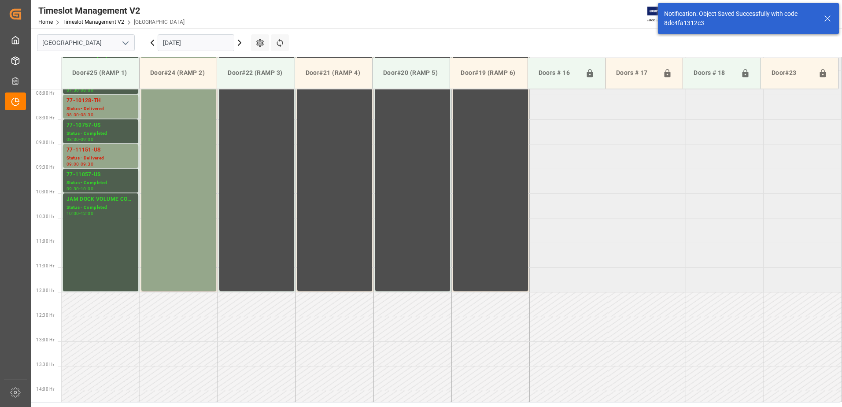
scroll to position [389, 0]
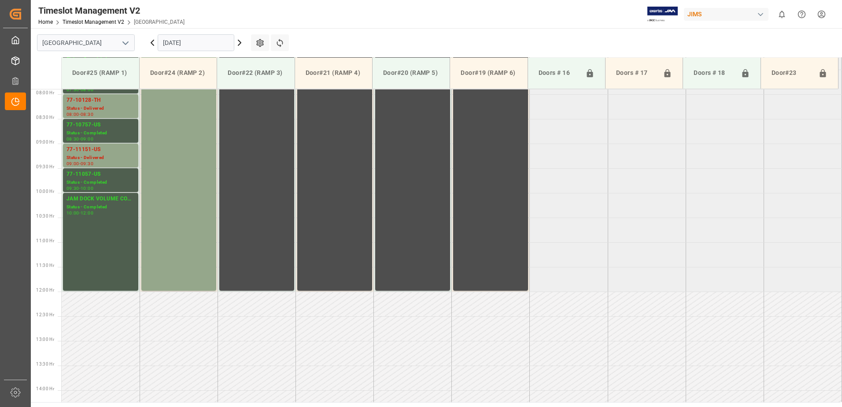
click at [238, 43] on icon at bounding box center [239, 42] width 11 height 11
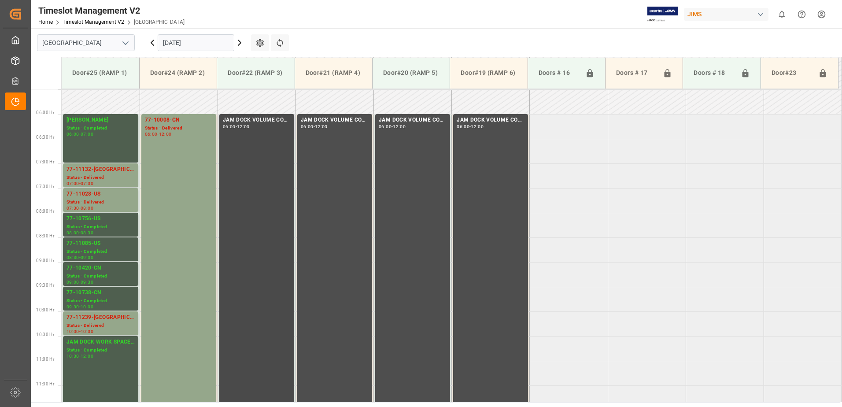
scroll to position [290, 0]
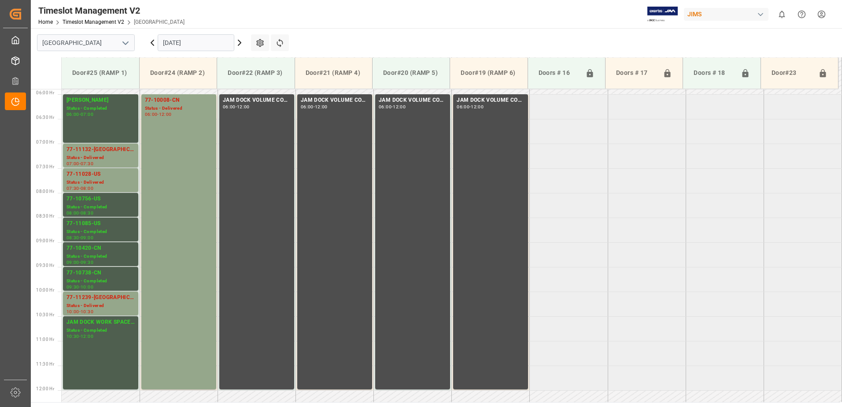
click at [151, 43] on icon at bounding box center [152, 42] width 3 height 5
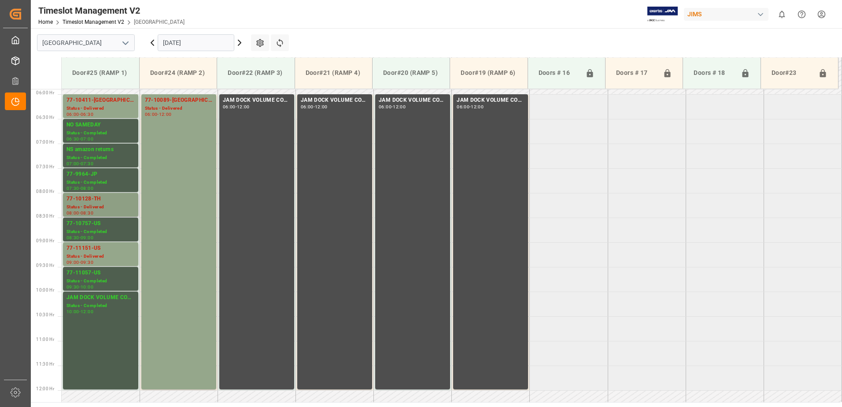
click at [86, 207] on div "Status - Delivered" at bounding box center [100, 206] width 68 height 7
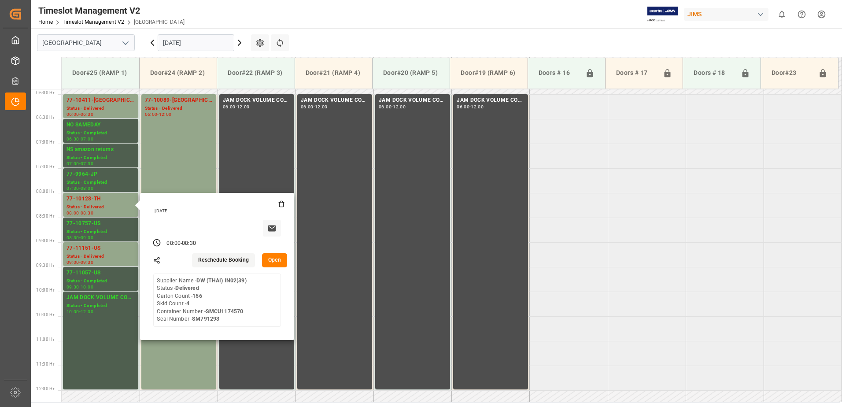
click at [272, 261] on button "Open" at bounding box center [275, 260] width 26 height 14
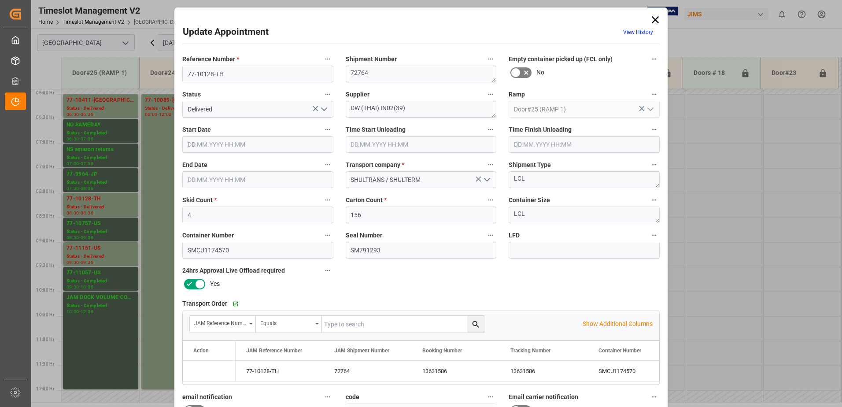
type input "[DATE] 08:00"
type input "[DATE] 10:30"
type input "[DATE] 08:30"
type input "[DATE] 12:00"
click at [323, 110] on polyline "open menu" at bounding box center [323, 109] width 5 height 3
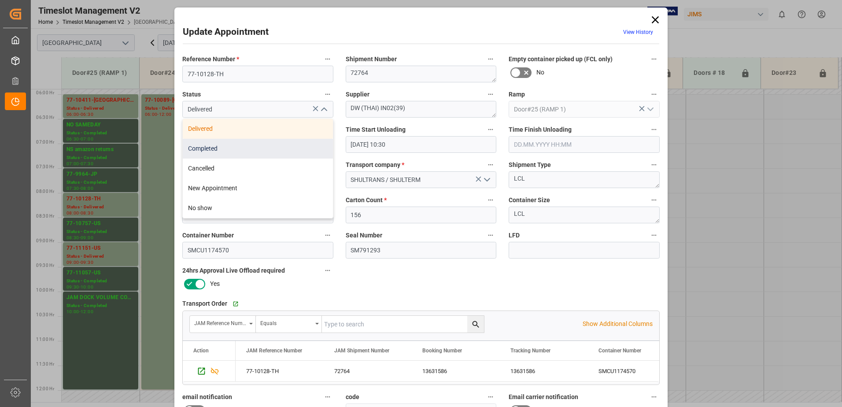
click at [269, 151] on div "Completed" at bounding box center [258, 149] width 150 height 20
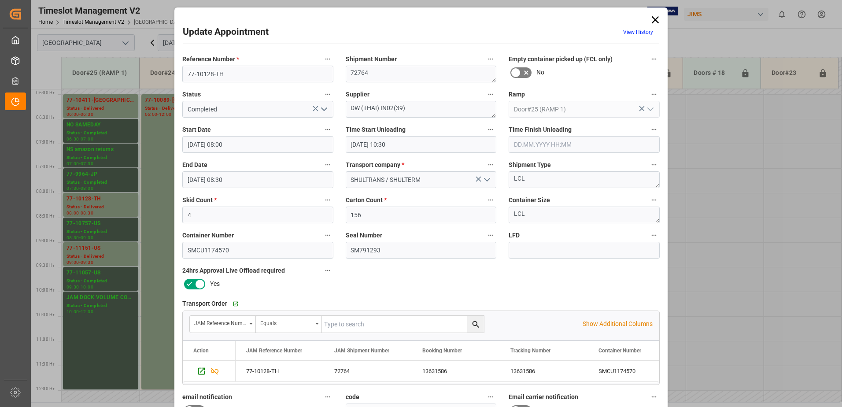
type input "Completed"
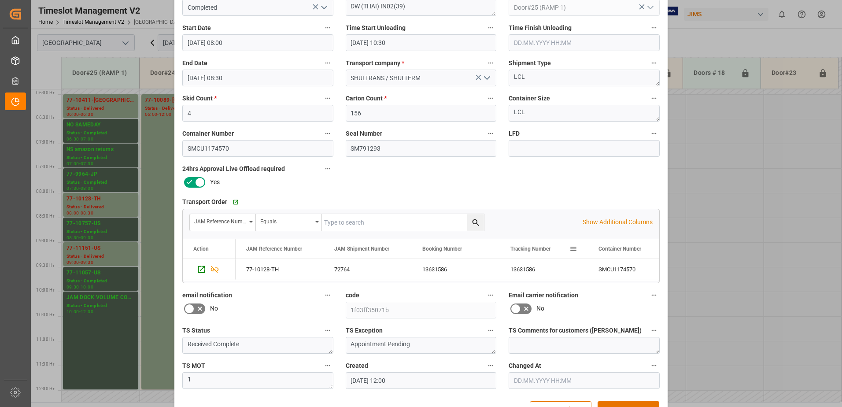
scroll to position [129, 0]
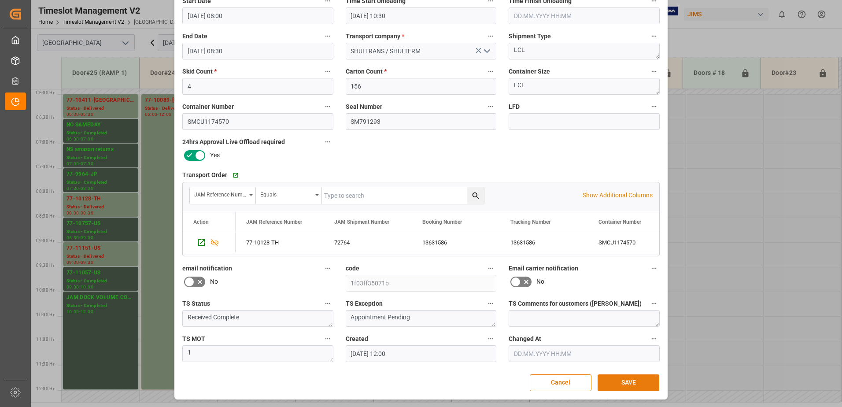
click at [637, 381] on button "SAVE" at bounding box center [628, 382] width 62 height 17
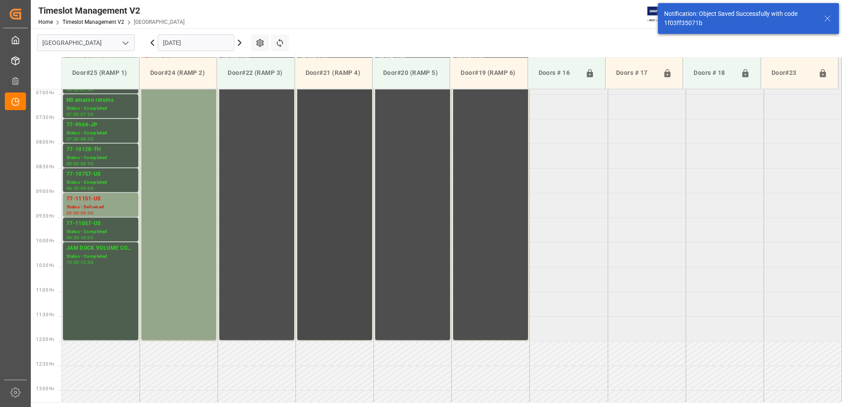
scroll to position [296, 0]
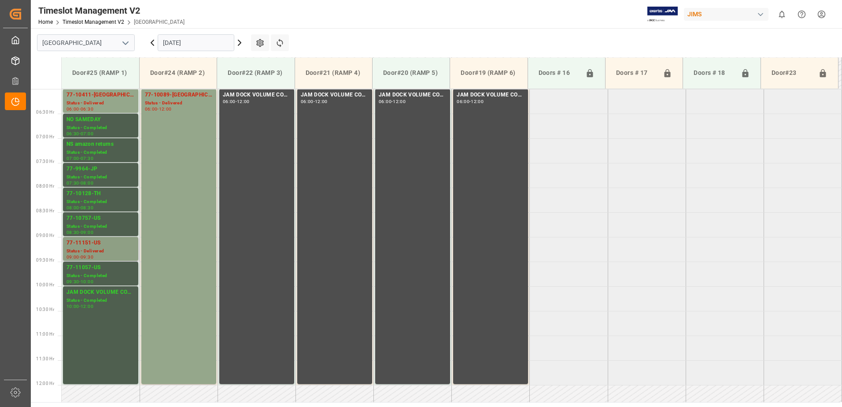
click at [90, 245] on div "77-11151-US" at bounding box center [100, 243] width 68 height 9
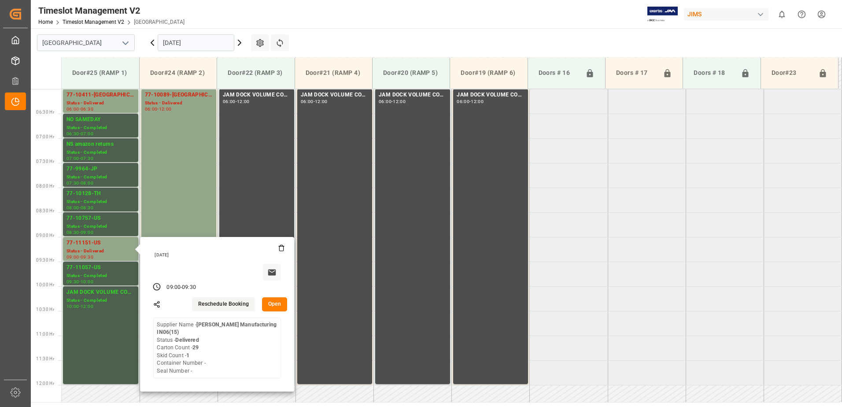
click at [276, 304] on button "Open" at bounding box center [275, 304] width 26 height 14
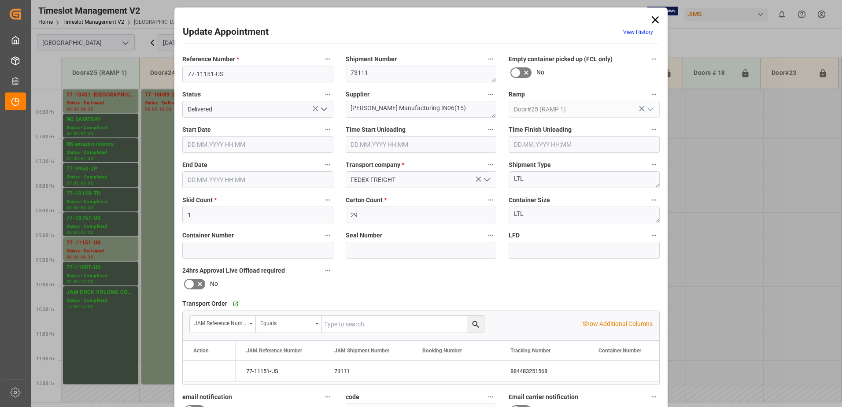
type input "[DATE] 09:00"
type input "[DATE] 10:30"
type input "[DATE] 09:30"
type input "[DATE] 14:38"
click at [322, 108] on icon "open menu" at bounding box center [324, 109] width 11 height 11
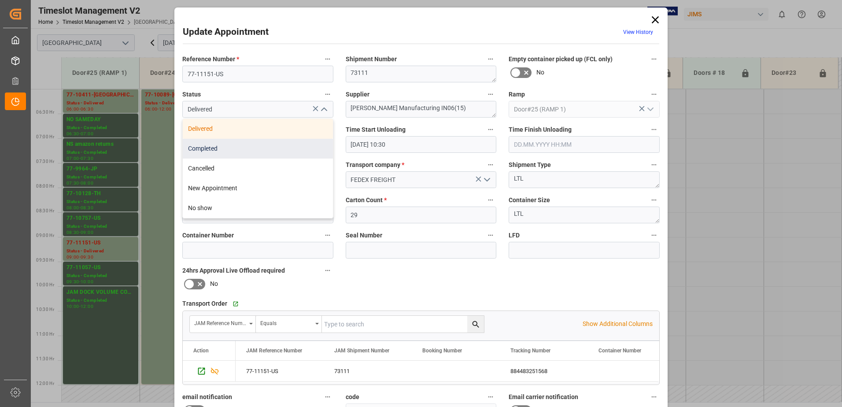
click at [265, 148] on div "Completed" at bounding box center [258, 149] width 150 height 20
type input "Completed"
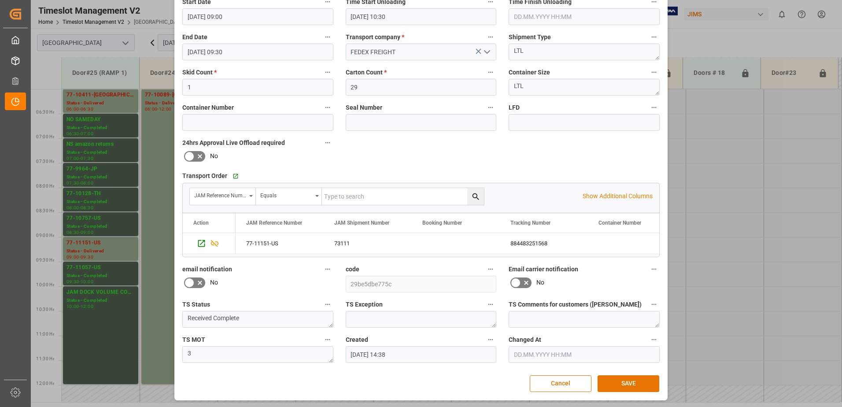
scroll to position [129, 0]
click at [611, 381] on button "SAVE" at bounding box center [628, 382] width 62 height 17
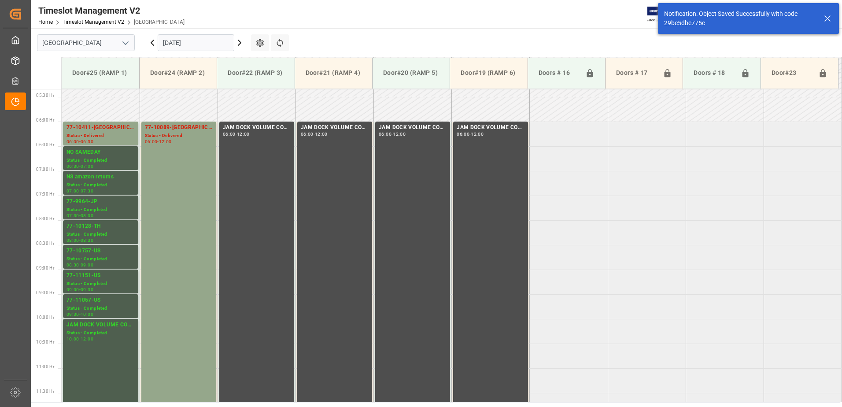
scroll to position [389, 0]
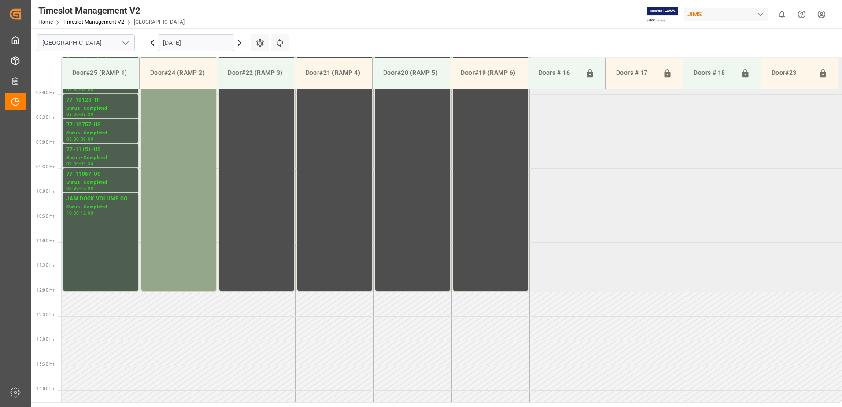
click at [222, 44] on input "[DATE]" at bounding box center [196, 42] width 77 height 17
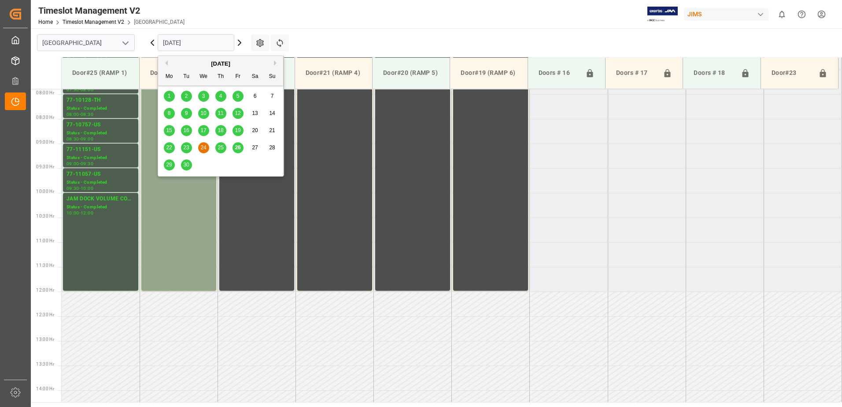
click at [168, 165] on span "29" at bounding box center [169, 165] width 6 height 6
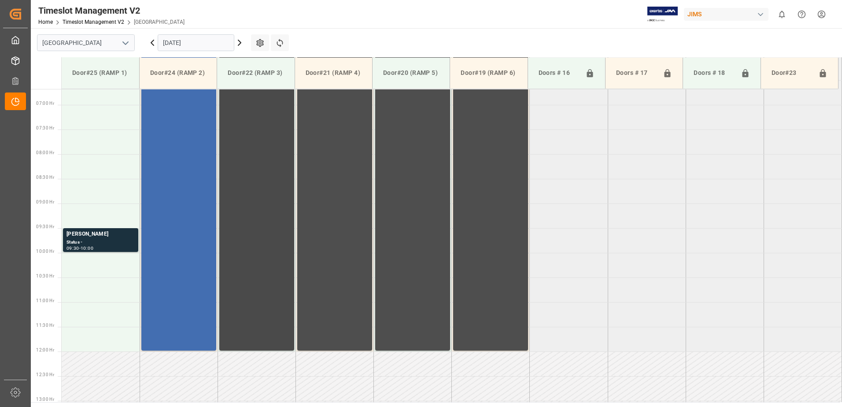
scroll to position [335, 0]
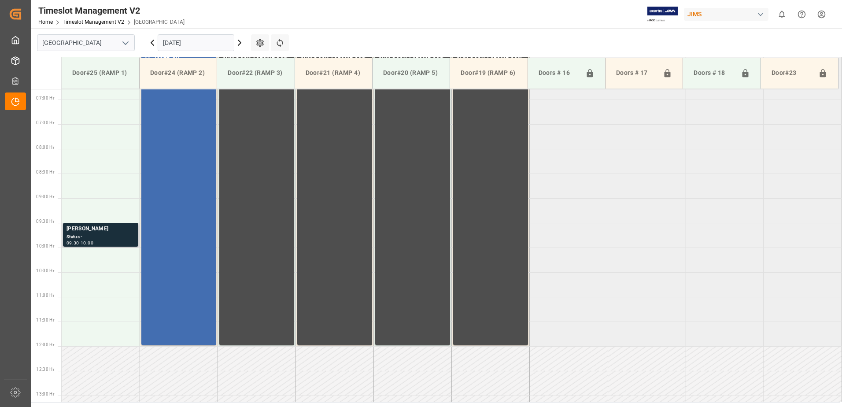
click at [94, 233] on div "[PERSON_NAME]" at bounding box center [100, 228] width 68 height 9
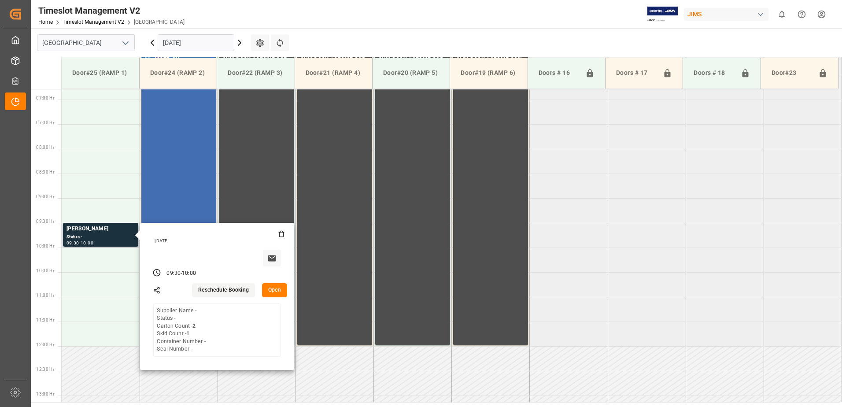
click at [272, 289] on button "Open" at bounding box center [275, 290] width 26 height 14
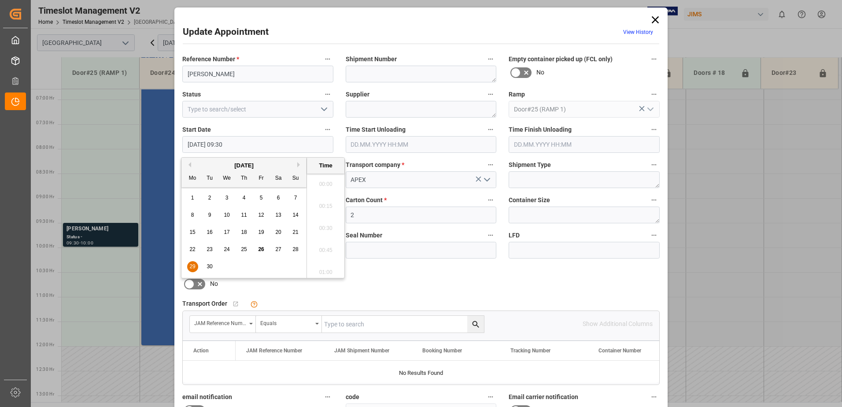
click at [255, 145] on input "[DATE] 09:30" at bounding box center [257, 144] width 151 height 17
click at [192, 267] on span "29" at bounding box center [192, 266] width 6 height 6
click at [321, 180] on li "06:00" at bounding box center [325, 181] width 37 height 22
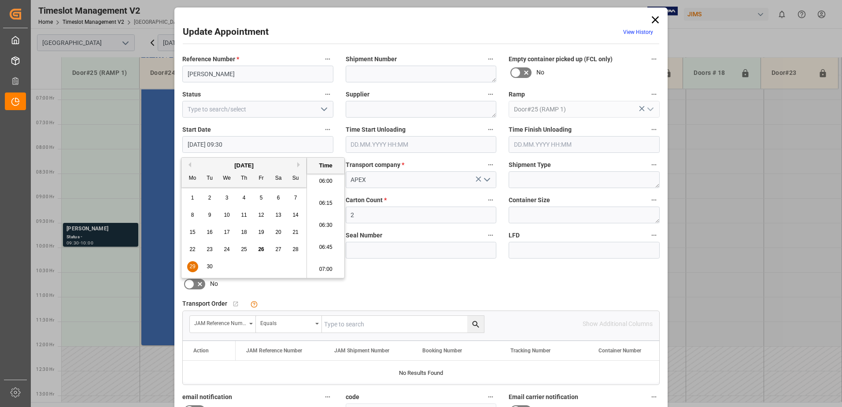
type input "[DATE] 06:00"
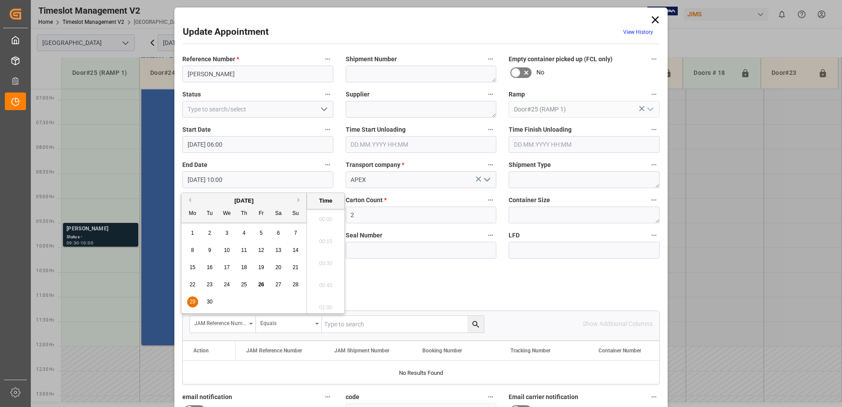
click at [280, 183] on input "[DATE] 10:00" at bounding box center [257, 179] width 151 height 17
click at [192, 302] on span "29" at bounding box center [192, 301] width 6 height 6
click at [325, 214] on li "06:30" at bounding box center [325, 217] width 37 height 22
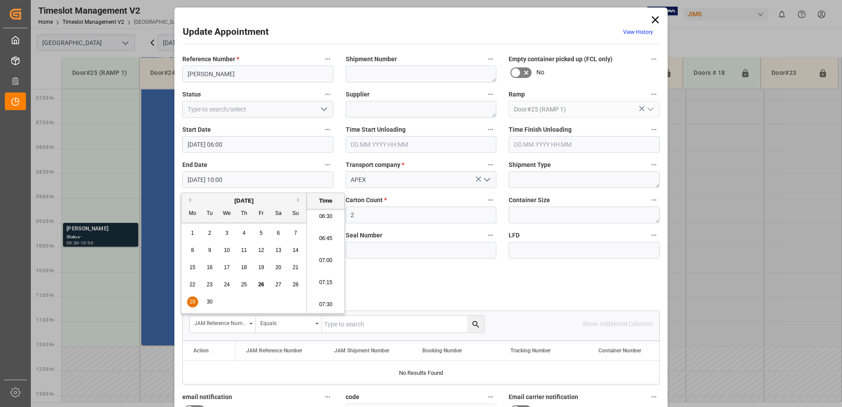
type input "[DATE] 06:30"
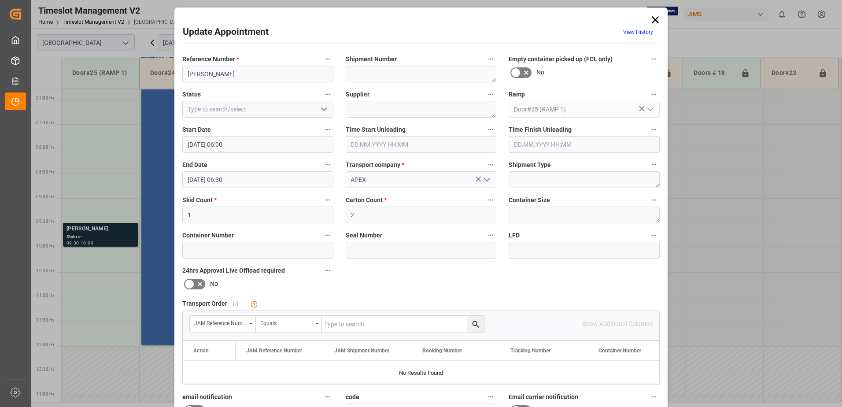
click at [321, 111] on icon "open menu" at bounding box center [324, 109] width 11 height 11
click at [247, 185] on div "New Appointment" at bounding box center [258, 188] width 150 height 20
type input "New Appointment"
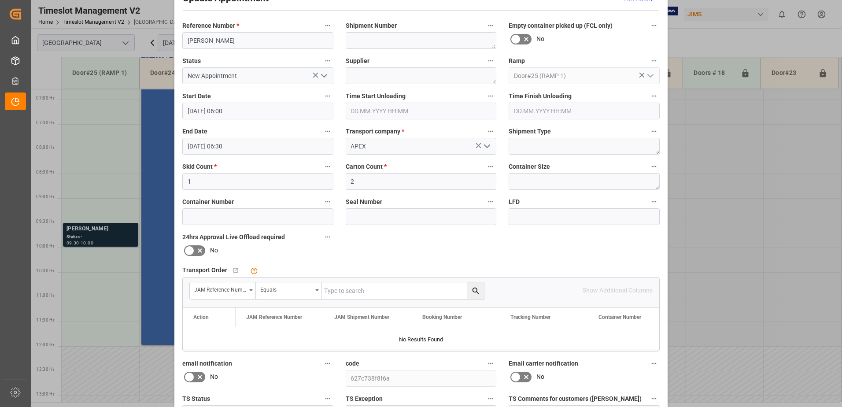
scroll to position [129, 0]
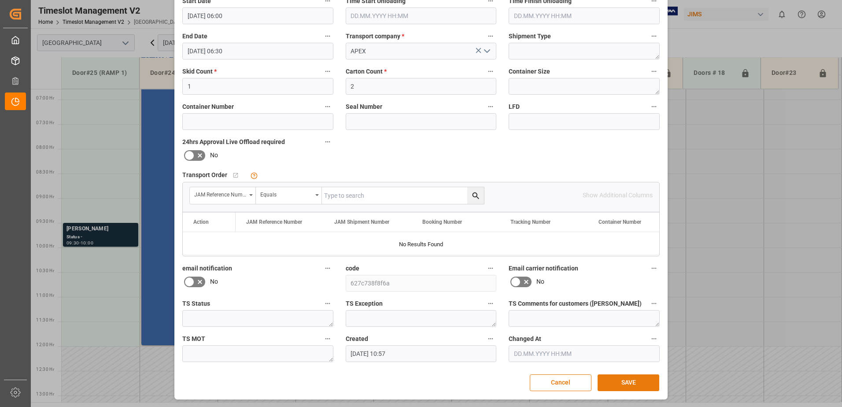
click at [618, 382] on button "SAVE" at bounding box center [628, 382] width 62 height 17
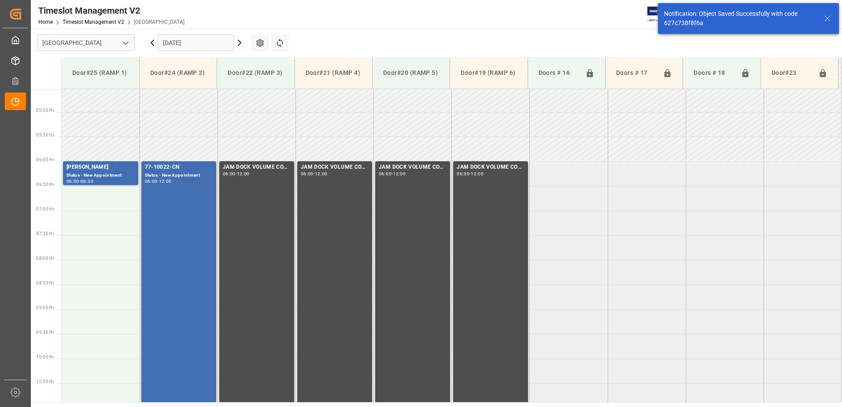
scroll to position [241, 0]
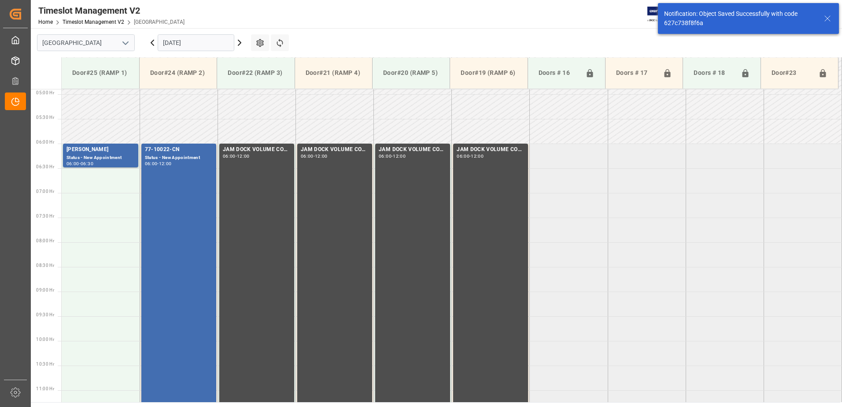
click at [211, 44] on input "[DATE]" at bounding box center [196, 42] width 77 height 17
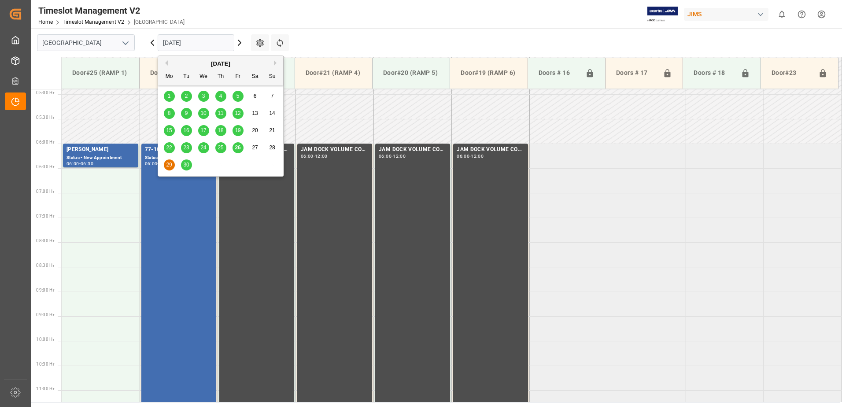
click at [237, 149] on span "26" at bounding box center [238, 147] width 6 height 6
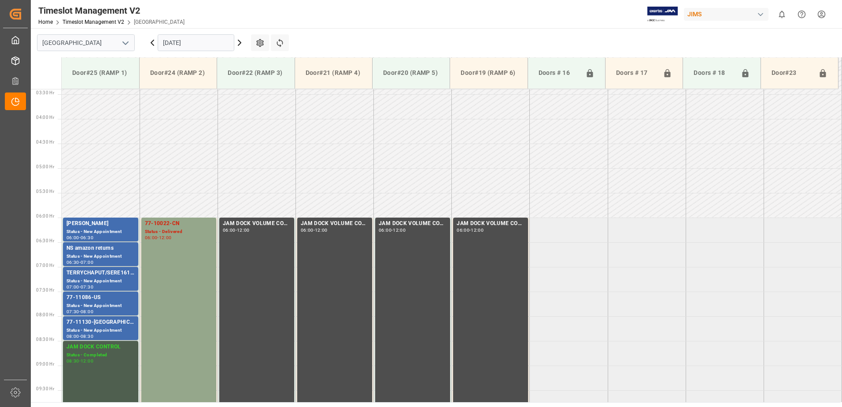
scroll to position [290, 0]
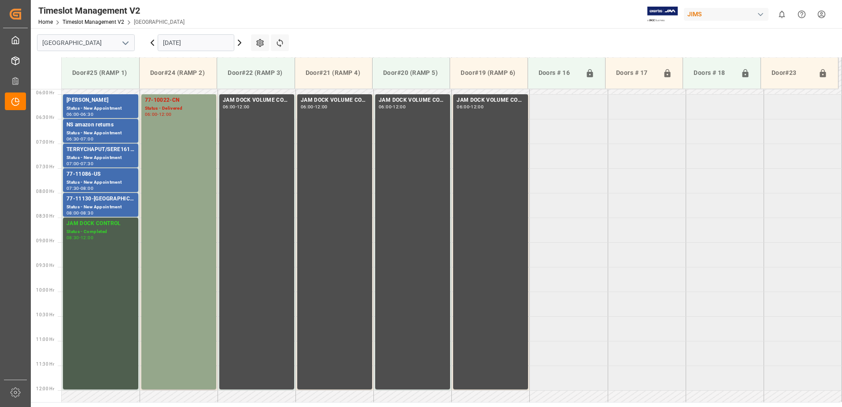
click at [205, 42] on input "[DATE]" at bounding box center [196, 42] width 77 height 17
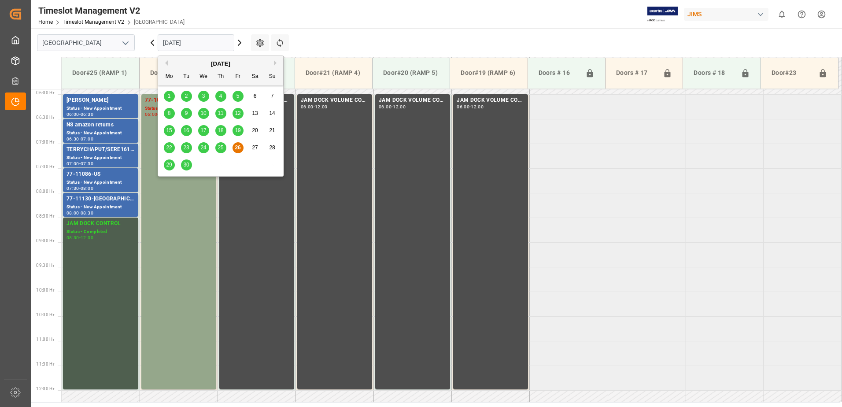
click at [275, 60] on button "Next Month" at bounding box center [276, 62] width 5 height 5
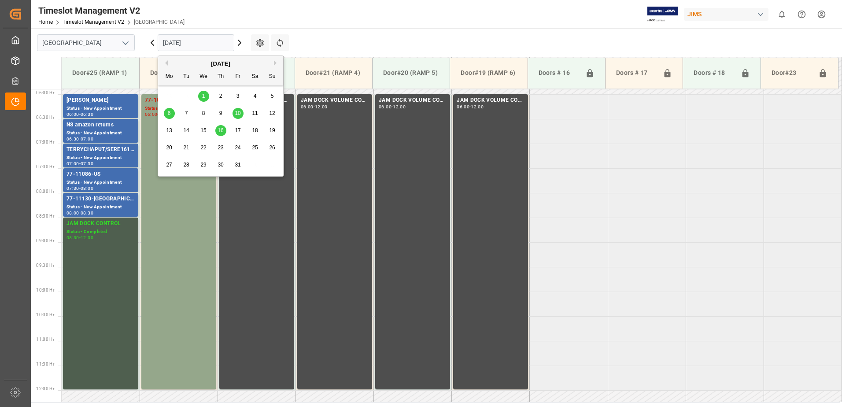
click at [203, 96] on span "1" at bounding box center [203, 96] width 3 height 6
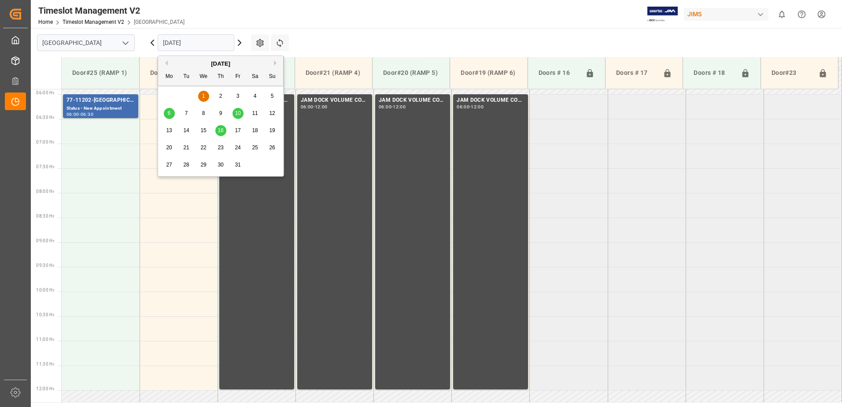
click at [212, 44] on input "[DATE]" at bounding box center [196, 42] width 77 height 17
click at [166, 63] on button "Previous Month" at bounding box center [164, 62] width 5 height 5
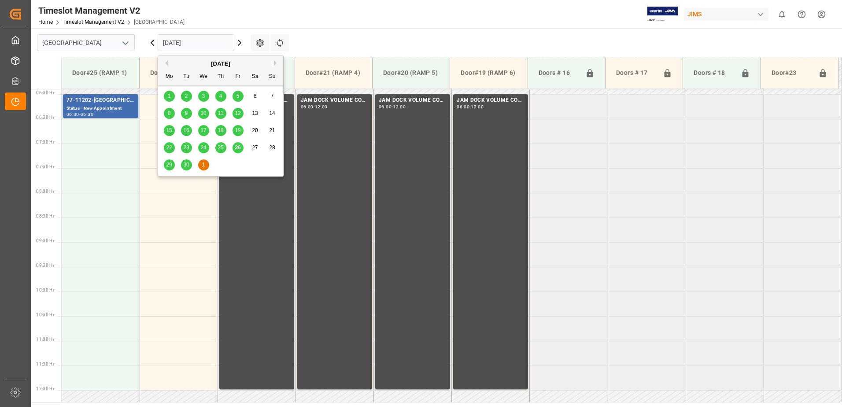
click at [170, 165] on span "29" at bounding box center [169, 165] width 6 height 6
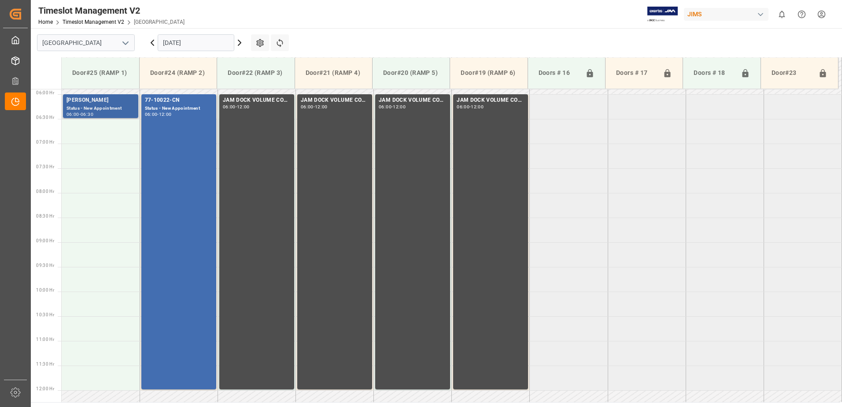
click at [97, 104] on div "[PERSON_NAME]" at bounding box center [100, 100] width 68 height 9
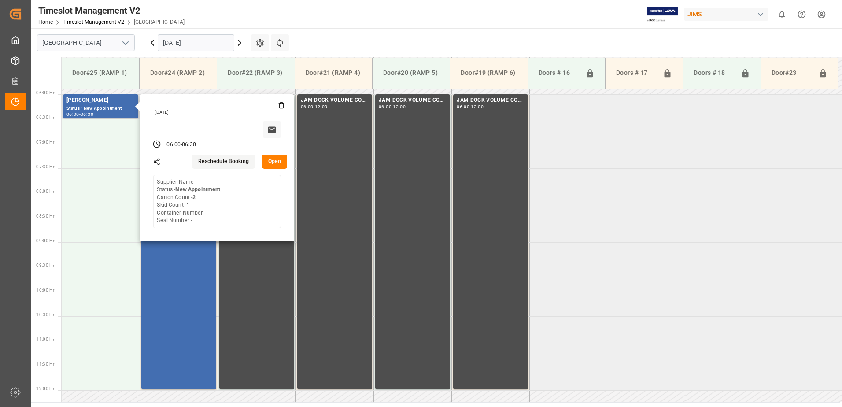
click at [272, 158] on button "Open" at bounding box center [275, 161] width 26 height 14
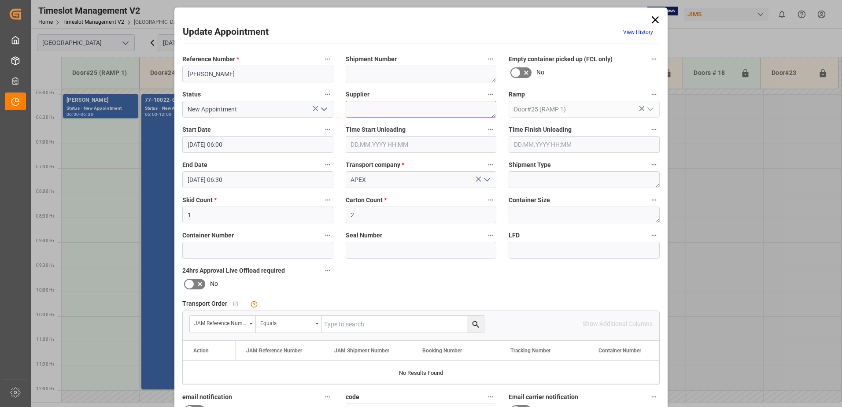
click at [371, 109] on textarea at bounding box center [421, 109] width 151 height 17
type textarea "ULINE"
click at [222, 75] on input "[PERSON_NAME]" at bounding box center [257, 74] width 151 height 17
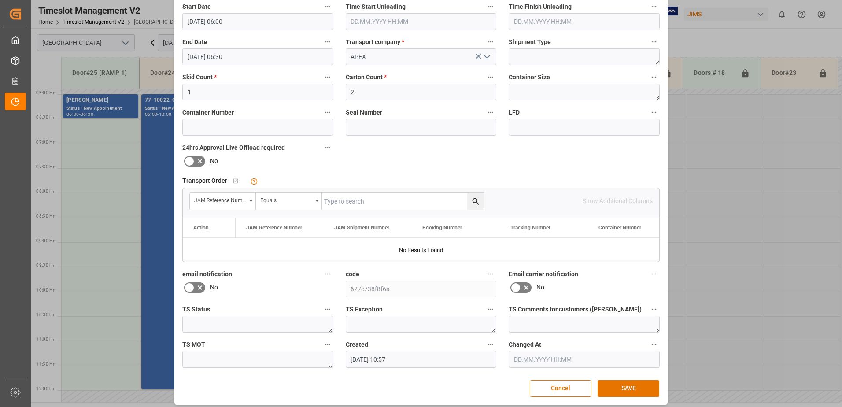
scroll to position [129, 0]
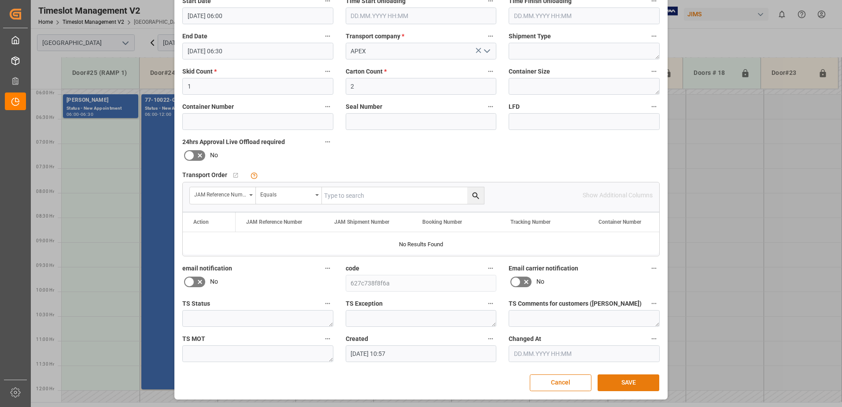
type input "[PERSON_NAME]"
click at [625, 382] on button "SAVE" at bounding box center [628, 382] width 62 height 17
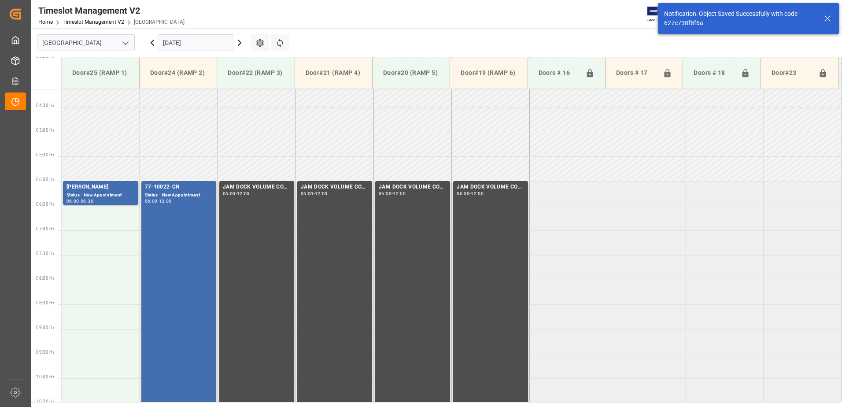
scroll to position [241, 0]
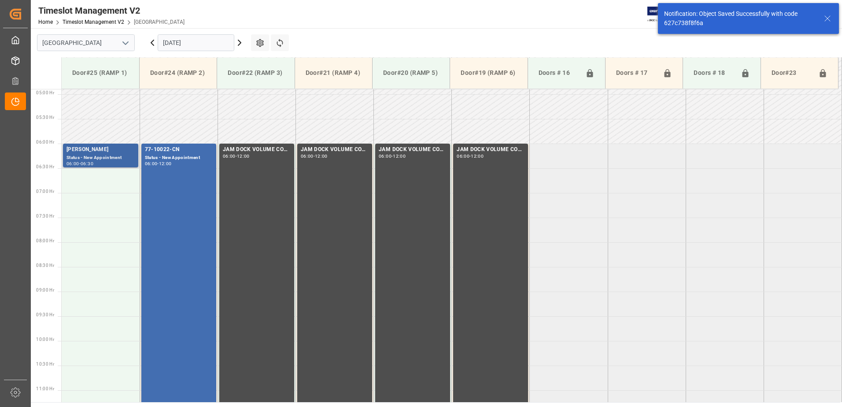
click at [84, 155] on div "Status - New Appointment" at bounding box center [100, 157] width 68 height 7
